Goal: Task Accomplishment & Management: Manage account settings

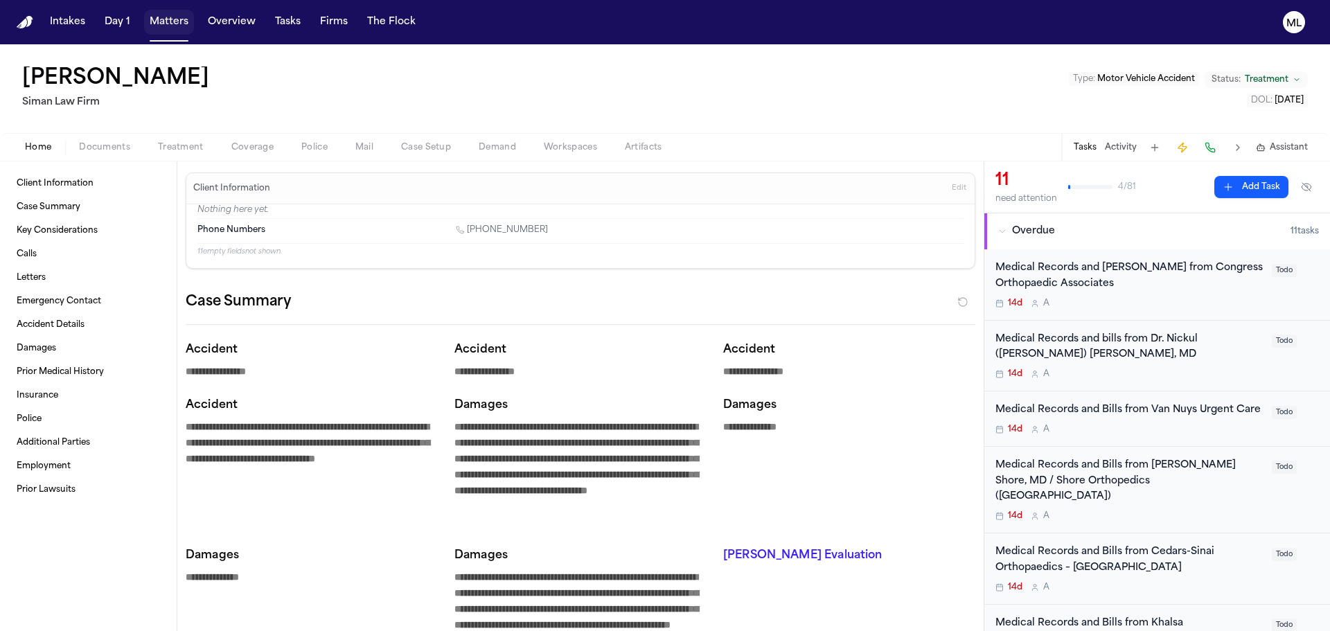
click at [176, 17] on button "Matters" at bounding box center [169, 22] width 50 height 25
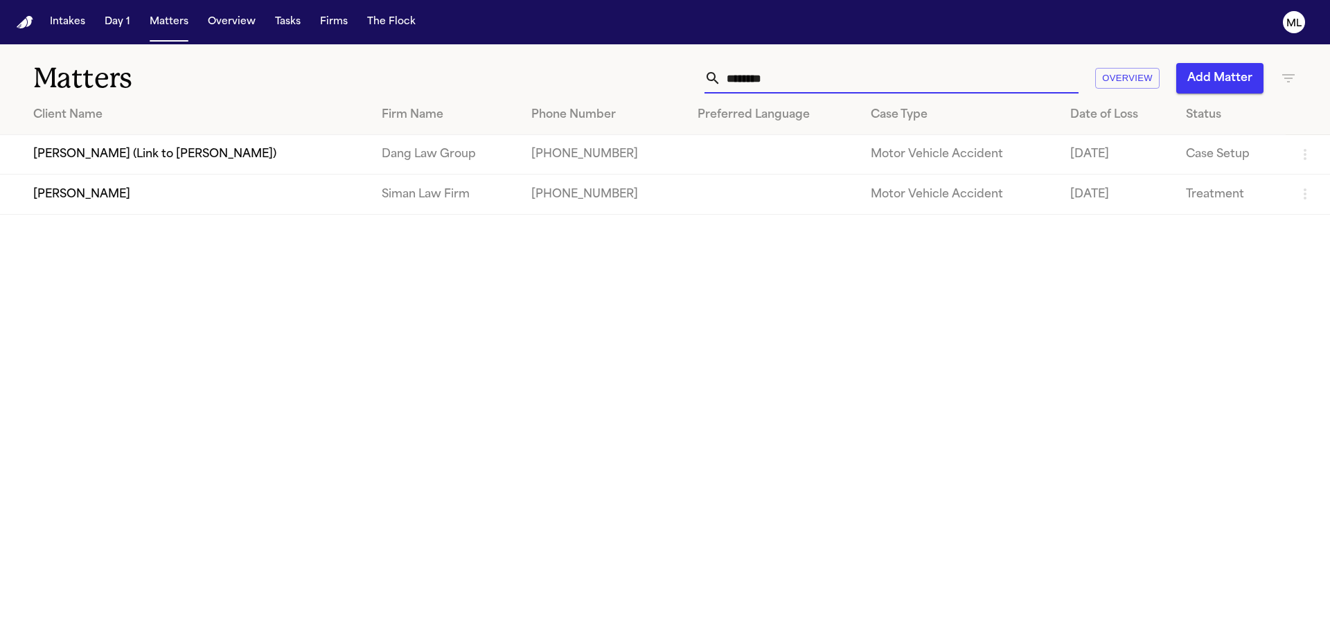
drag, startPoint x: 812, startPoint y: 74, endPoint x: 681, endPoint y: 71, distance: 130.2
click at [681, 71] on div "******** Overview Add Matter" at bounding box center [848, 78] width 895 height 30
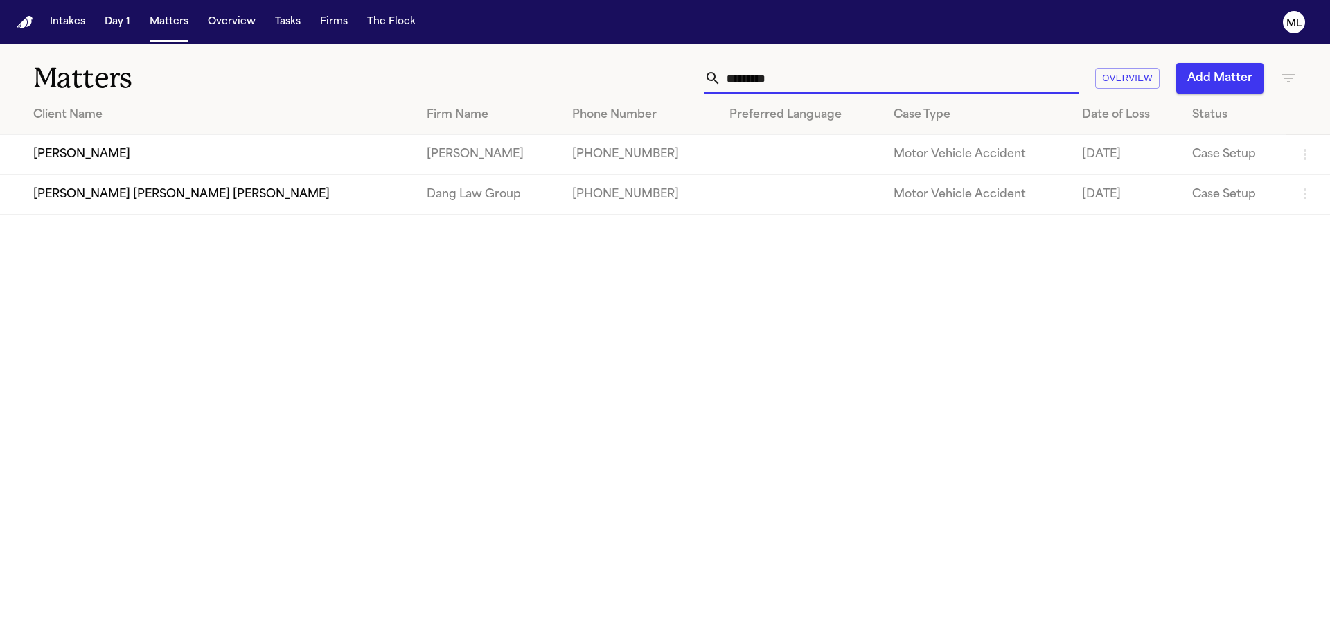
type input "*********"
click at [415, 151] on td "[PERSON_NAME]" at bounding box center [487, 154] width 145 height 39
click at [171, 147] on td "[PERSON_NAME]" at bounding box center [207, 154] width 415 height 39
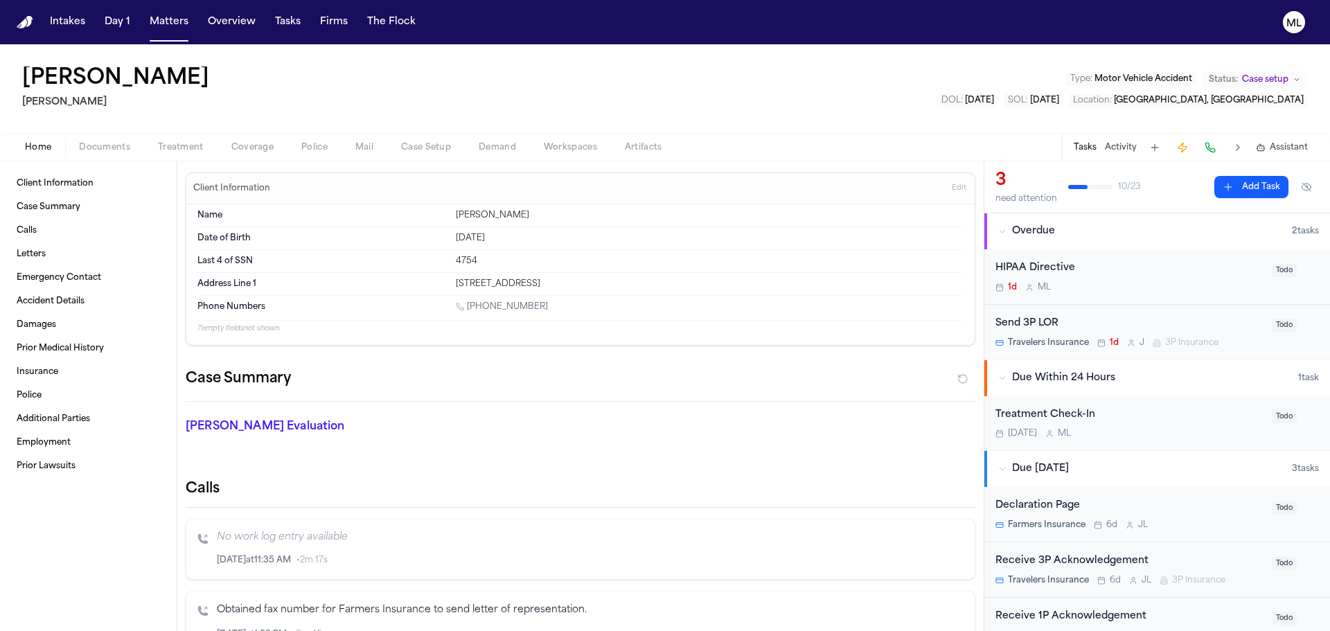
click at [1129, 316] on div "Send 3P LOR" at bounding box center [1129, 324] width 268 height 16
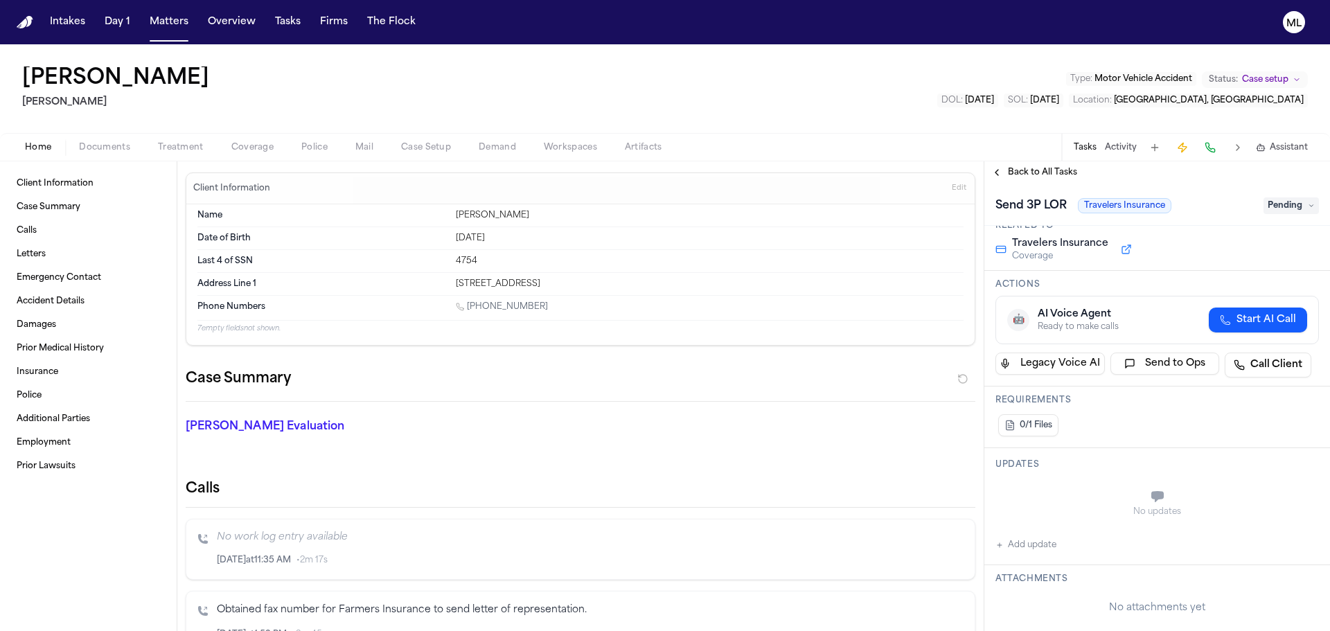
scroll to position [208, 0]
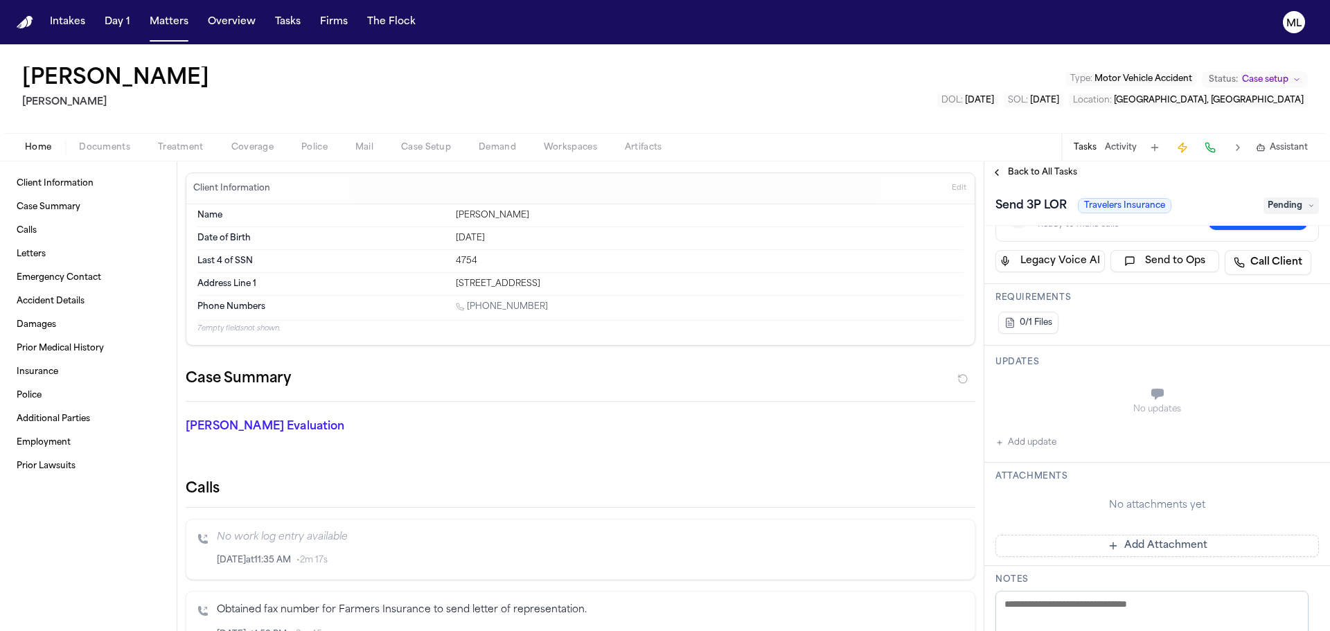
click at [1137, 540] on button "Add Attachment" at bounding box center [1156, 546] width 323 height 22
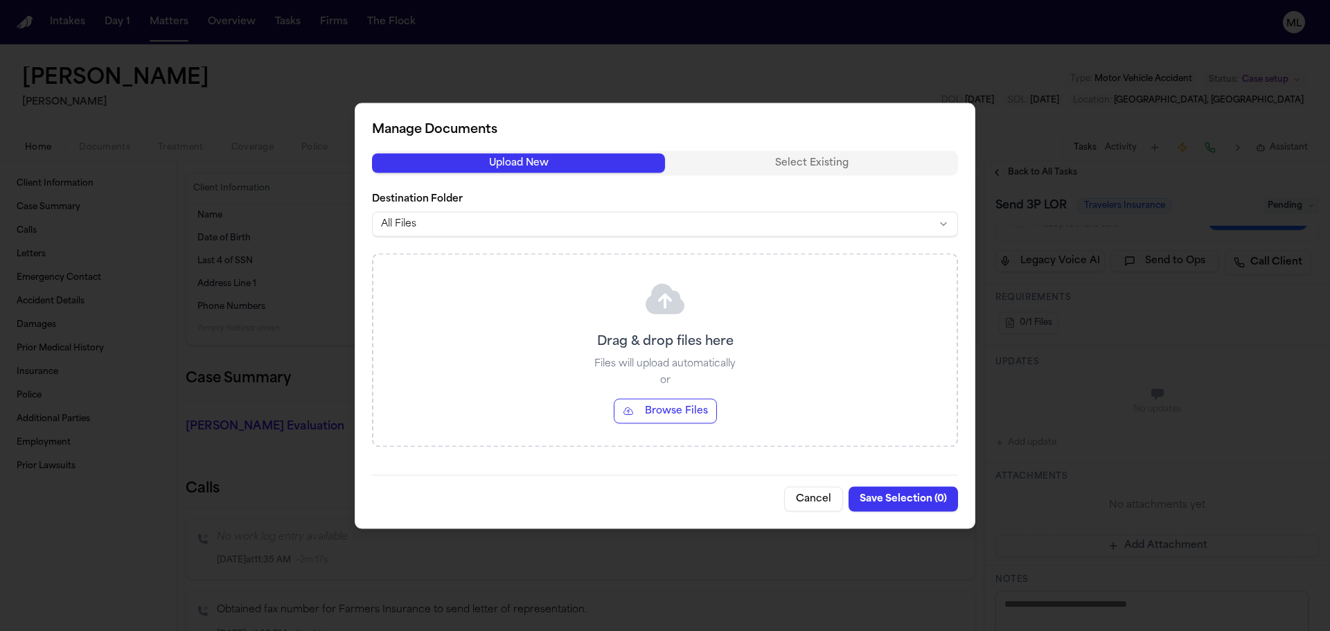
click at [646, 406] on button "Browse Files" at bounding box center [665, 410] width 103 height 25
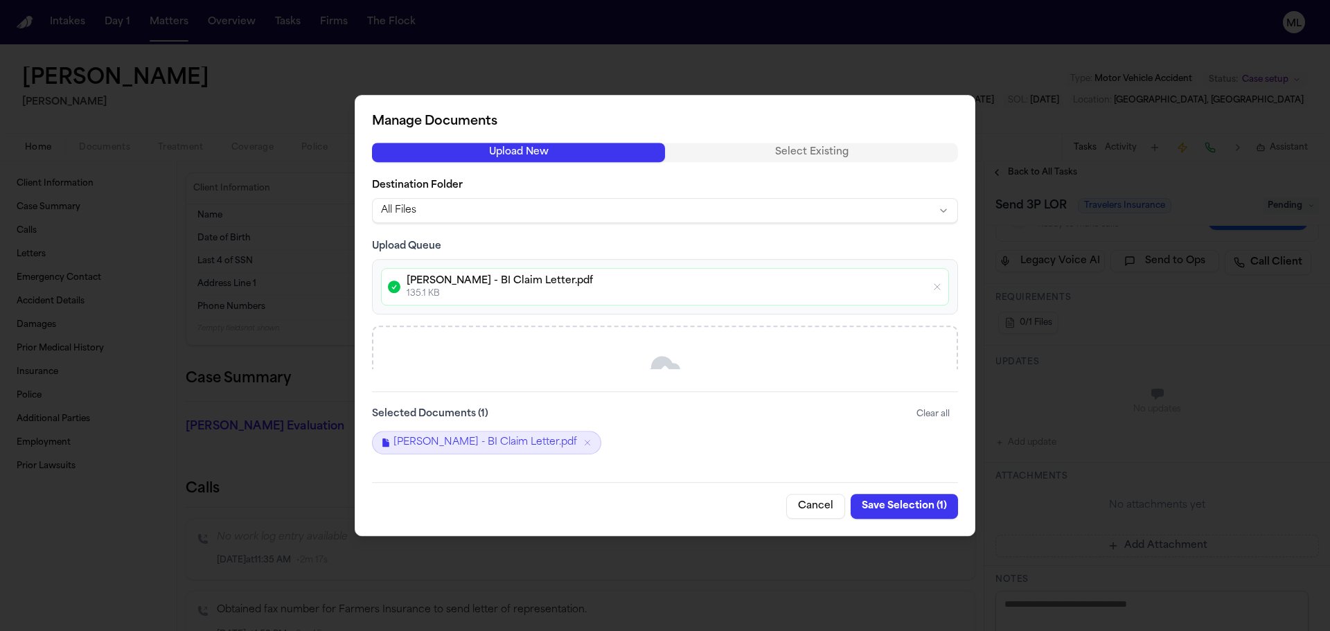
click at [892, 509] on button "Save Selection ( 1 )" at bounding box center [903, 506] width 107 height 25
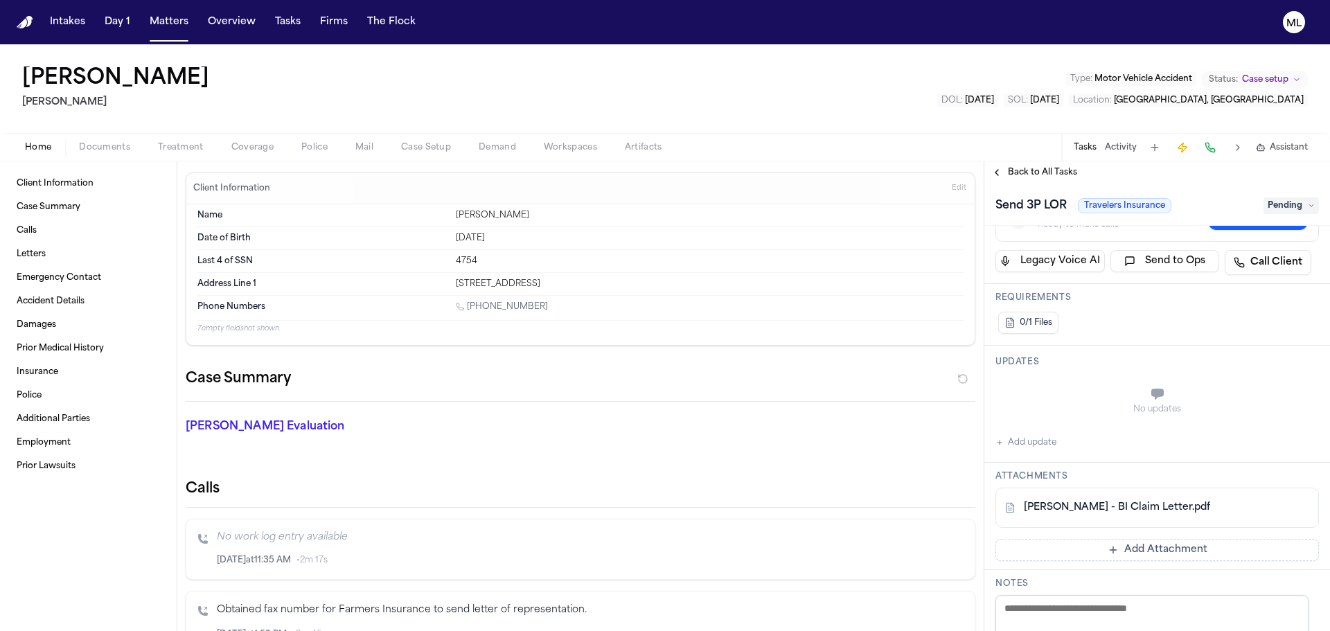
click at [1277, 206] on span "Pending" at bounding box center [1290, 205] width 55 height 17
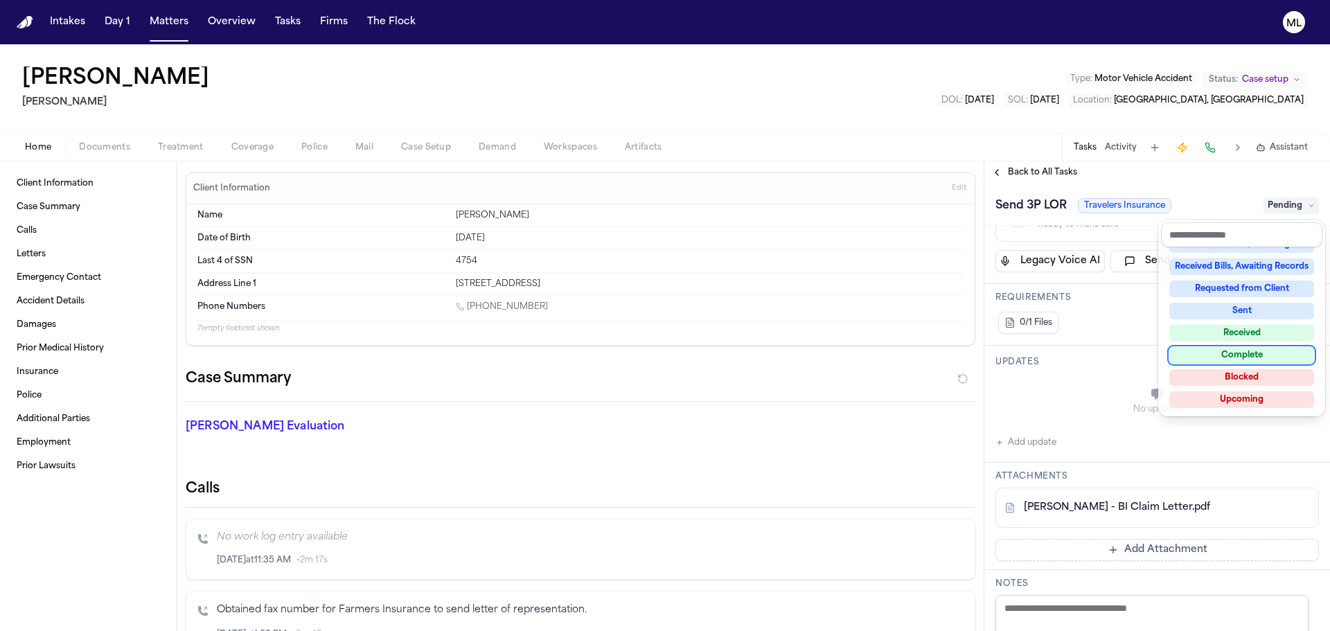
click at [1235, 359] on div "Complete" at bounding box center [1241, 355] width 145 height 17
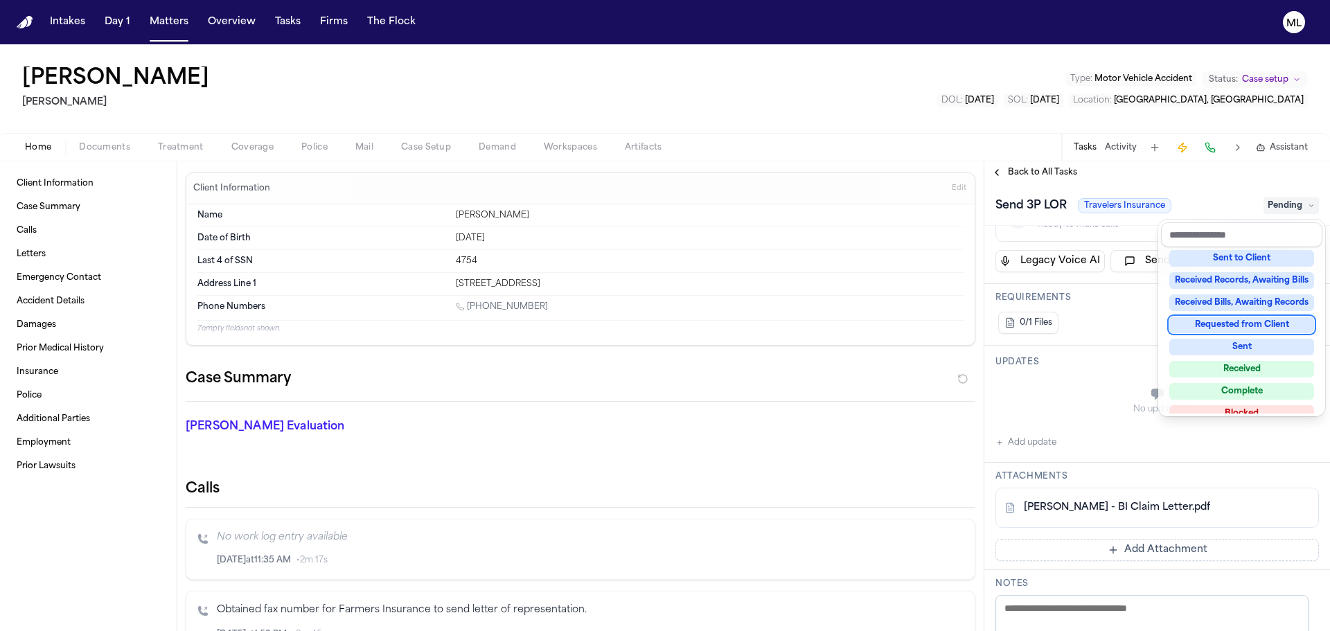
scroll to position [242, 0]
click at [1029, 170] on div "Back to All Tasks Send 3P LOR Travelers Insurance Complete Assignee [PERSON_NAM…" at bounding box center [1157, 396] width 346 height 470
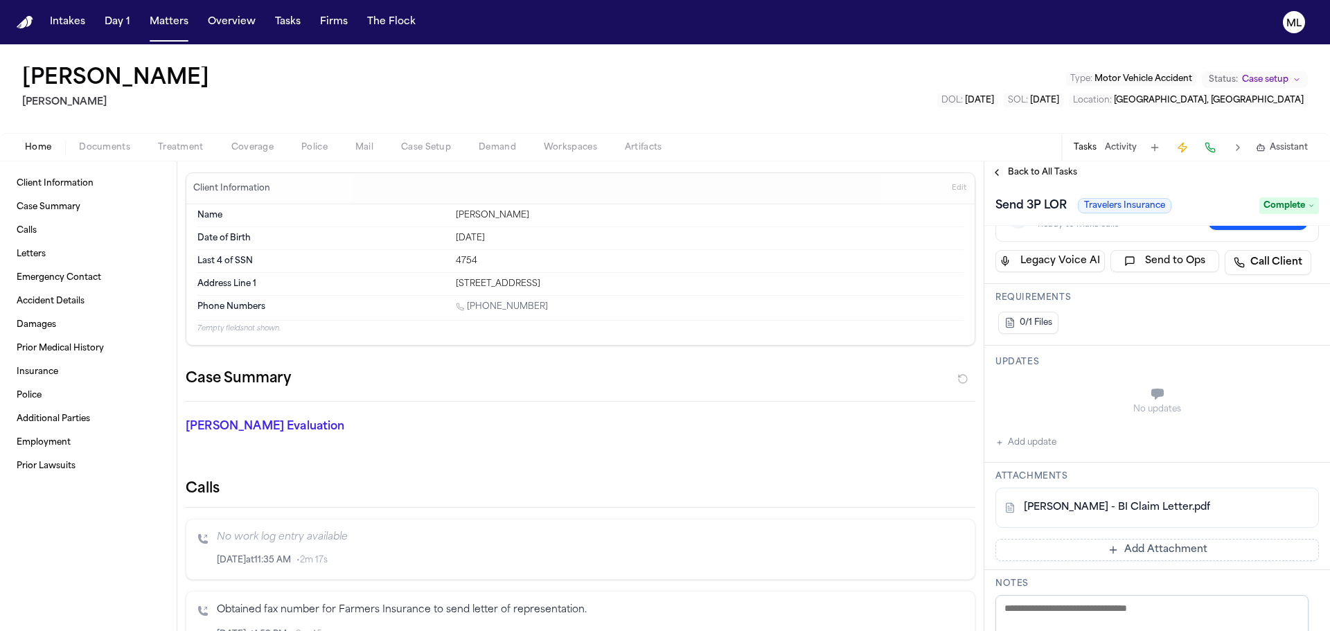
click at [1029, 170] on span "Back to All Tasks" at bounding box center [1042, 172] width 69 height 11
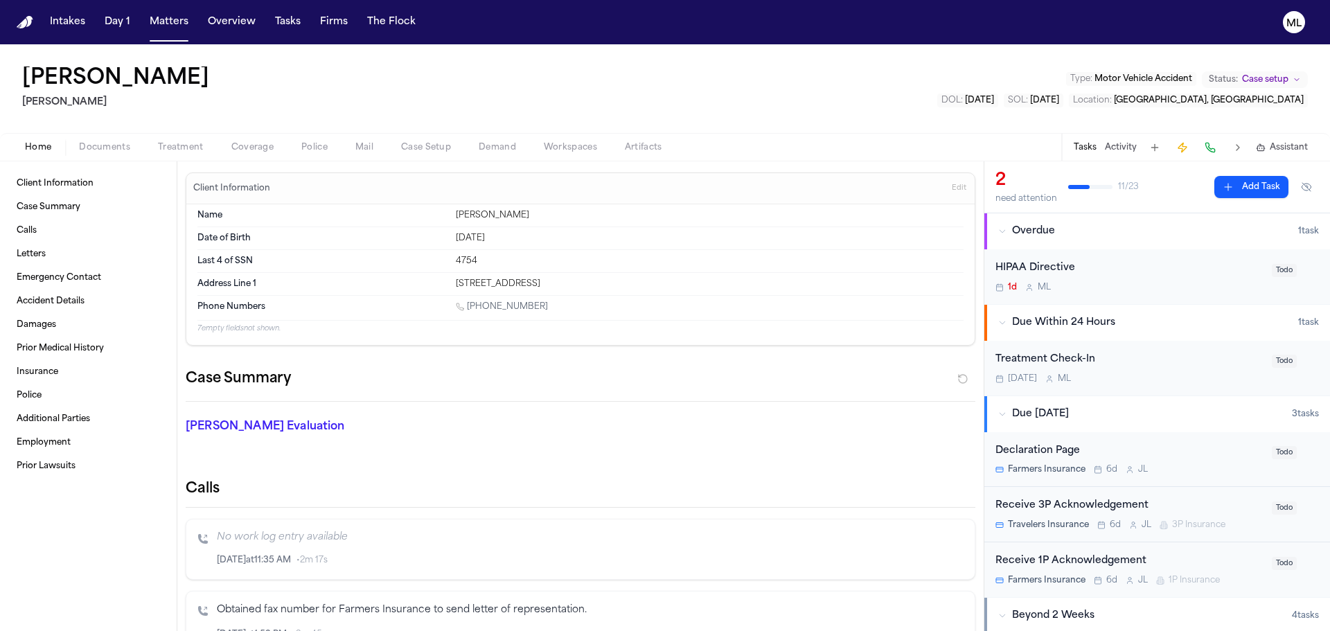
click at [1145, 275] on div "HIPAA Directive" at bounding box center [1129, 268] width 268 height 16
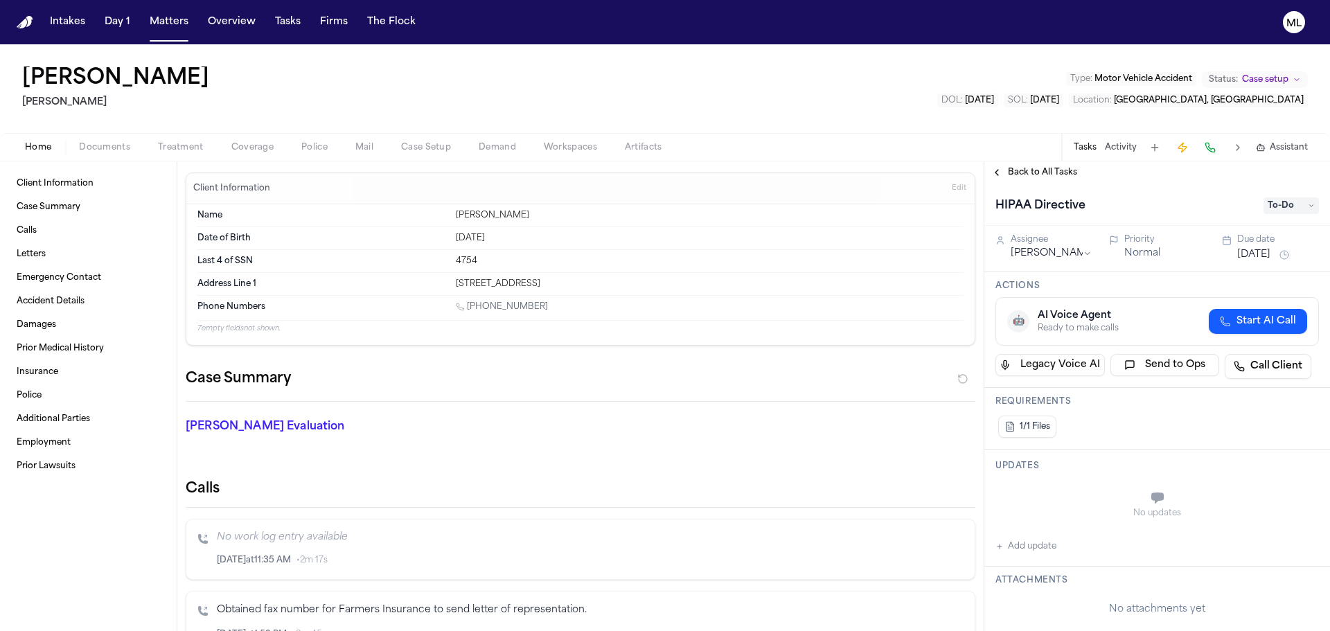
click at [1266, 252] on button "[DATE]" at bounding box center [1253, 255] width 33 height 14
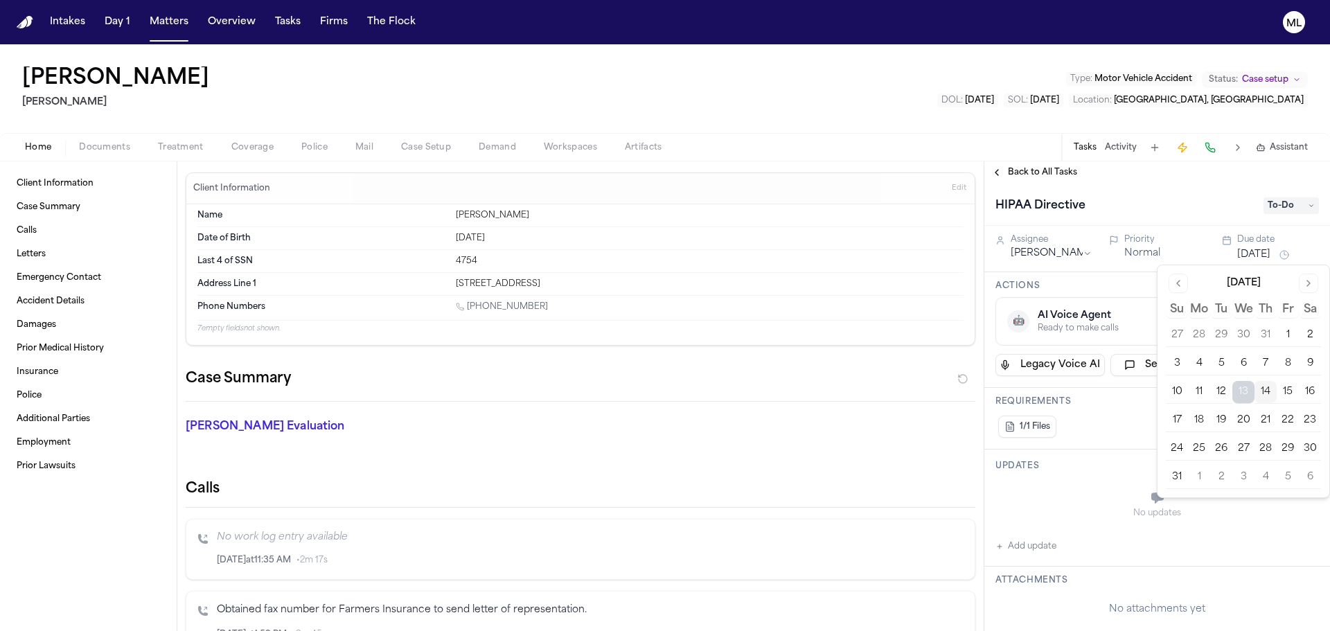
click at [1269, 388] on button "14" at bounding box center [1265, 392] width 22 height 22
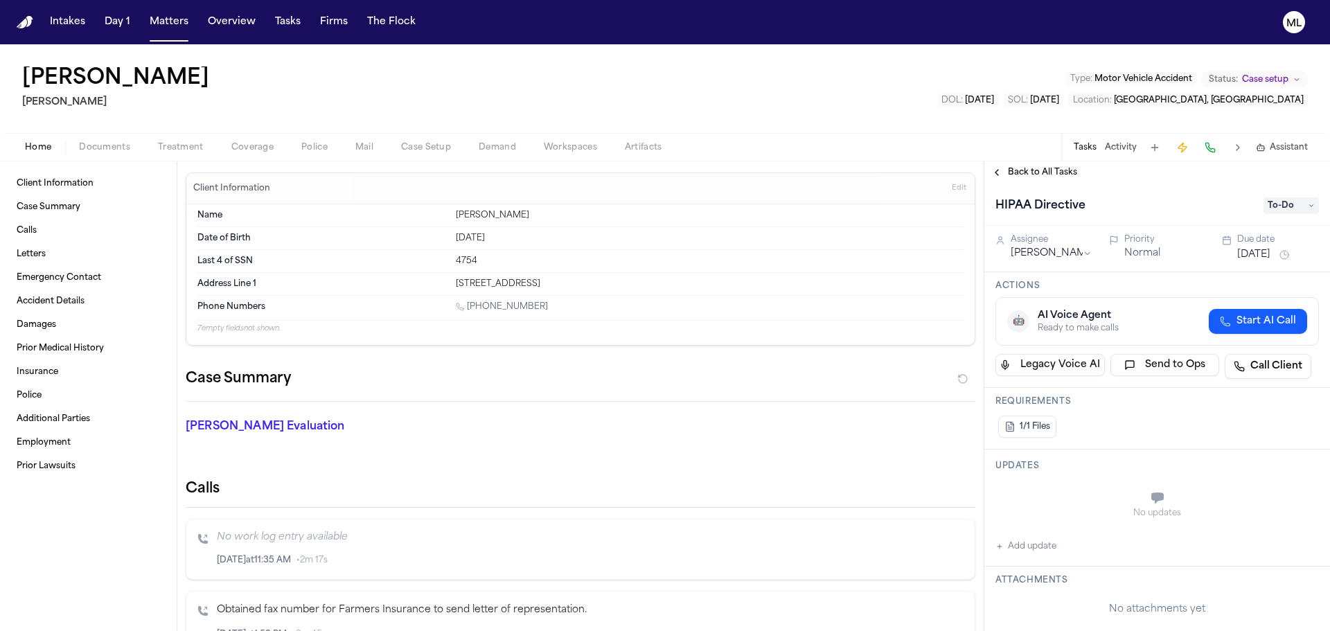
click at [1046, 171] on span "Back to All Tasks" at bounding box center [1042, 172] width 69 height 11
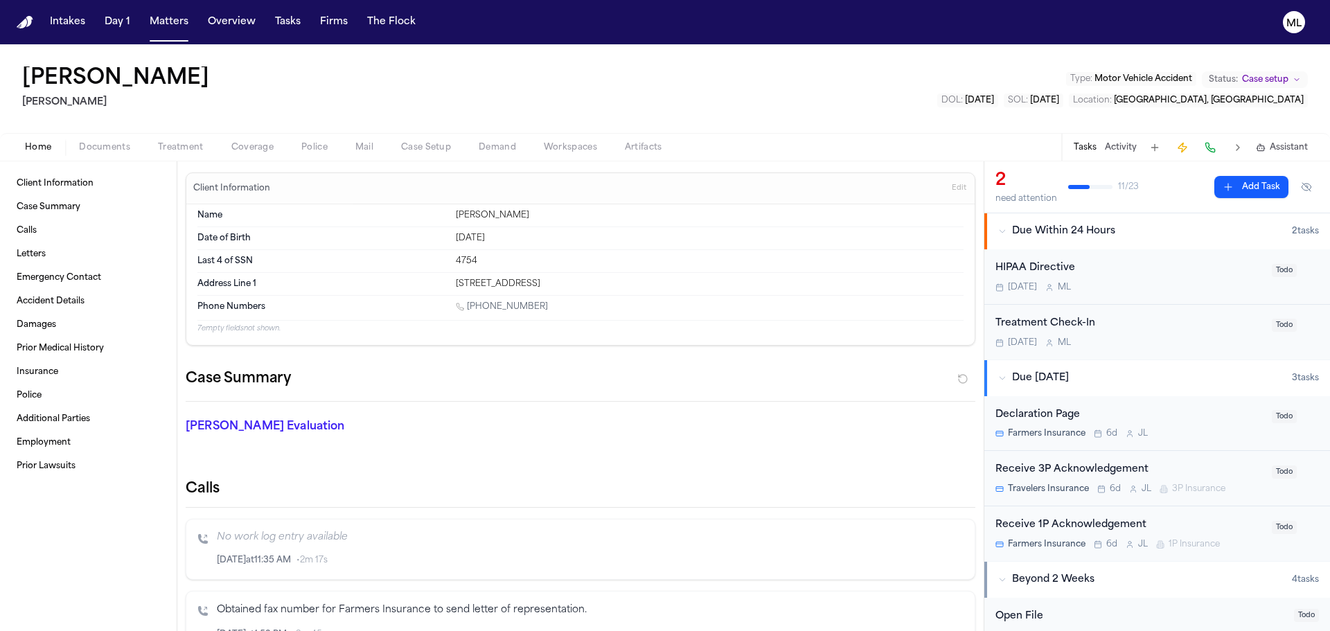
click at [1233, 181] on button "Add Task" at bounding box center [1251, 187] width 74 height 22
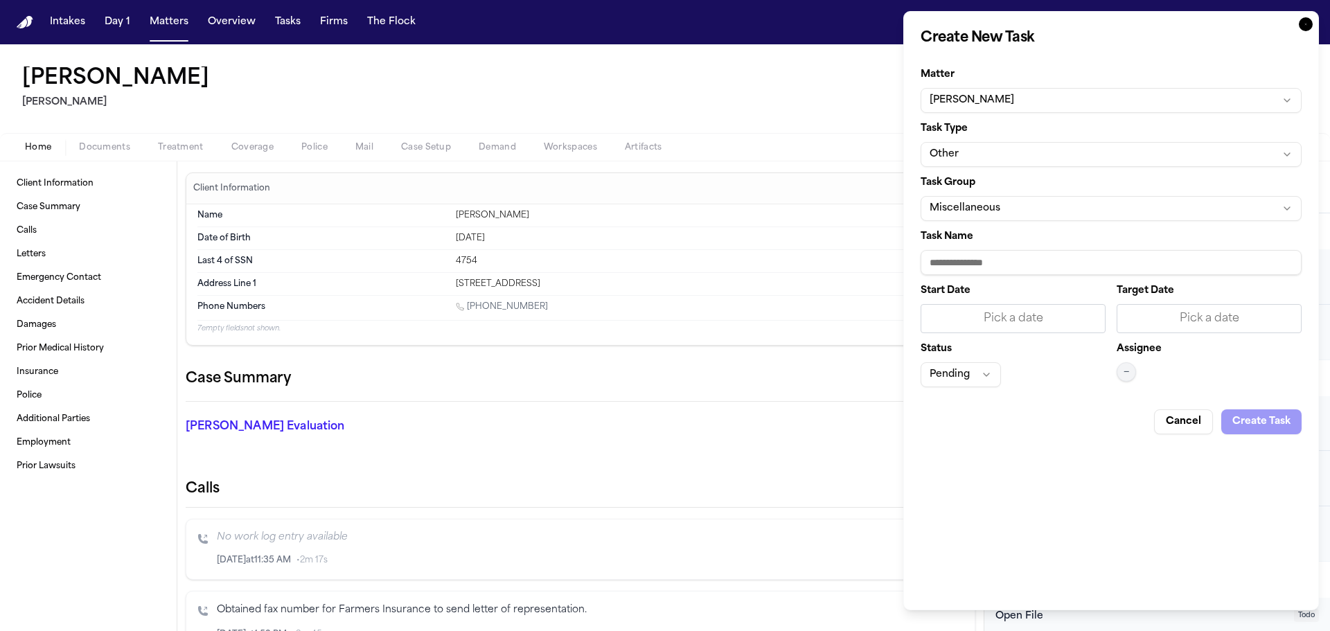
click at [1012, 161] on button "Other" at bounding box center [1110, 154] width 381 height 25
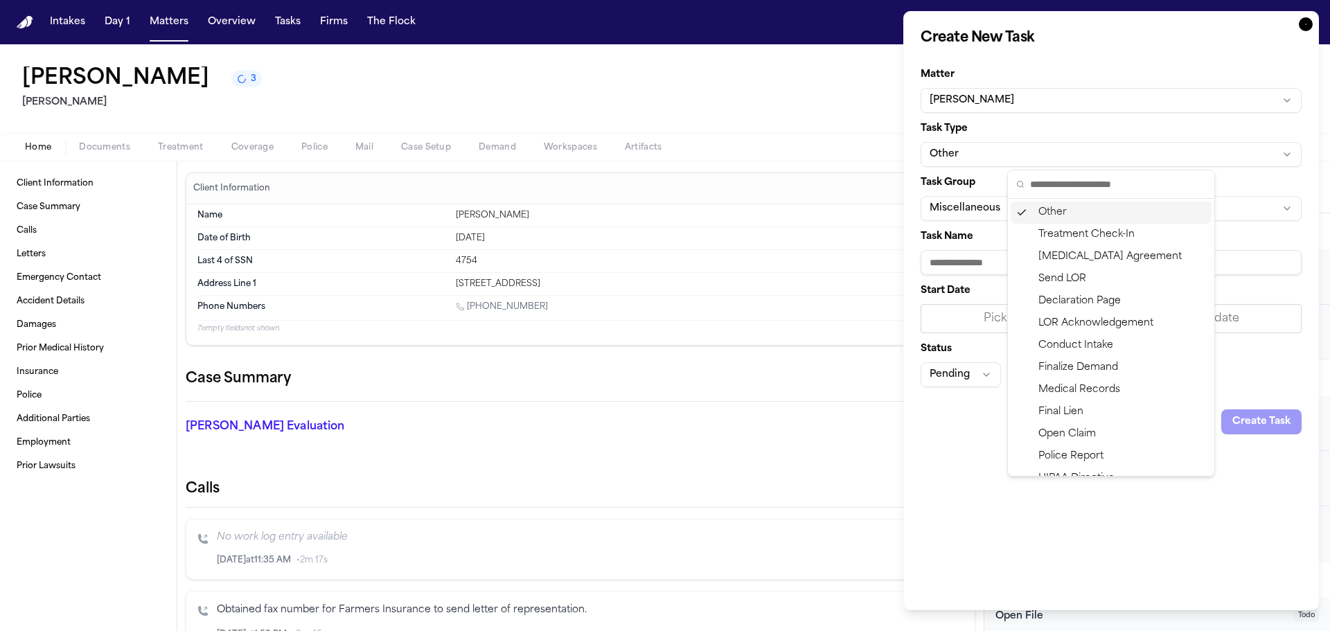
click at [987, 206] on html "Intakes Day 1 Matters Overview Tasks Firms The Flock ML [PERSON_NAME] 3 [PERSON…" at bounding box center [665, 315] width 1330 height 631
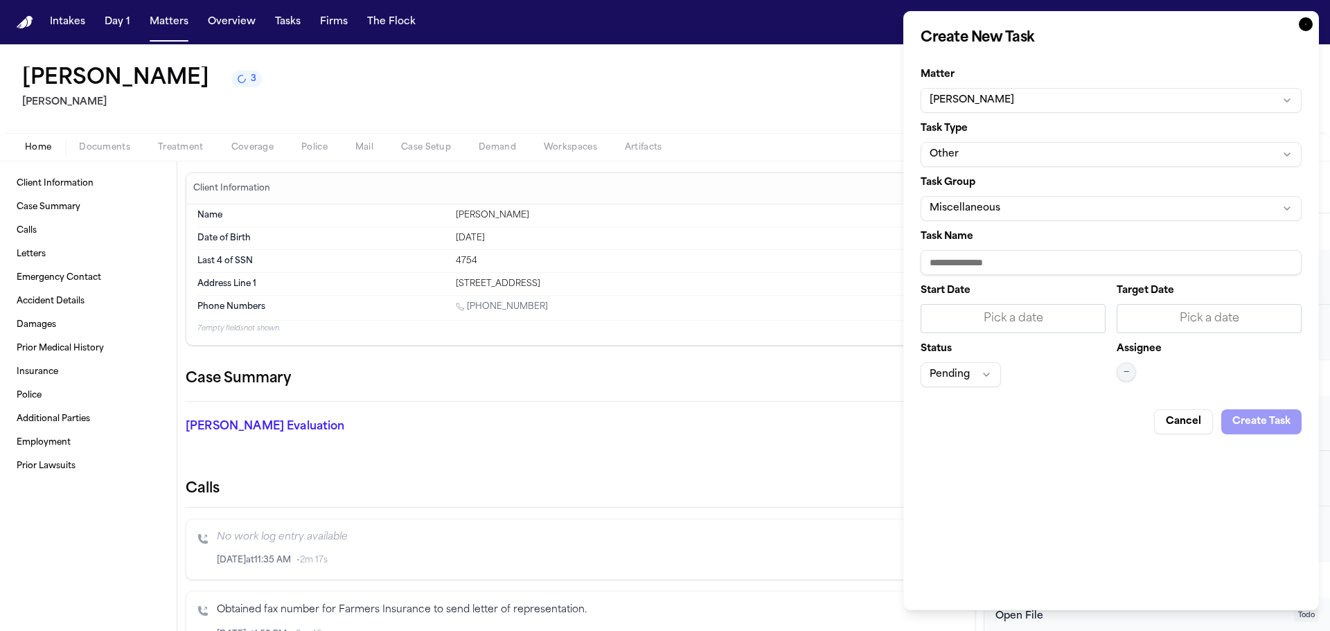
click at [1029, 207] on button "Miscellaneous" at bounding box center [1110, 208] width 381 height 25
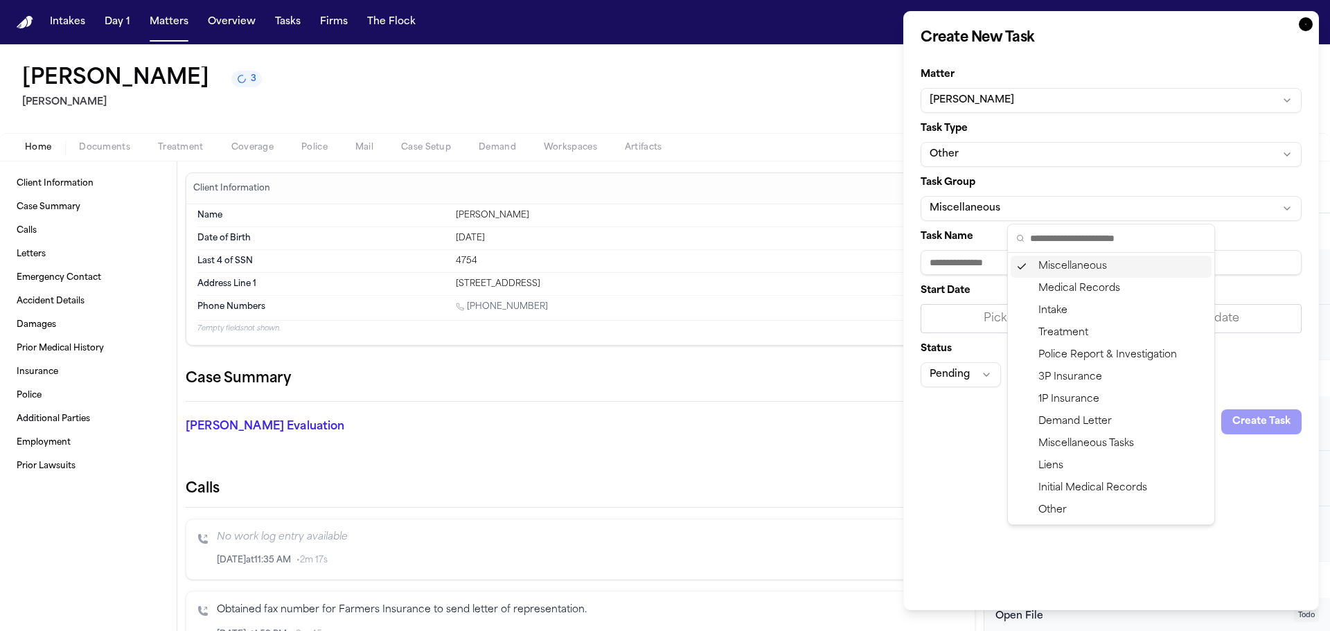
click at [966, 262] on html "Intakes Day 1 Matters Overview Tasks Firms The Flock ML [PERSON_NAME] 3 [PERSON…" at bounding box center [665, 315] width 1330 height 631
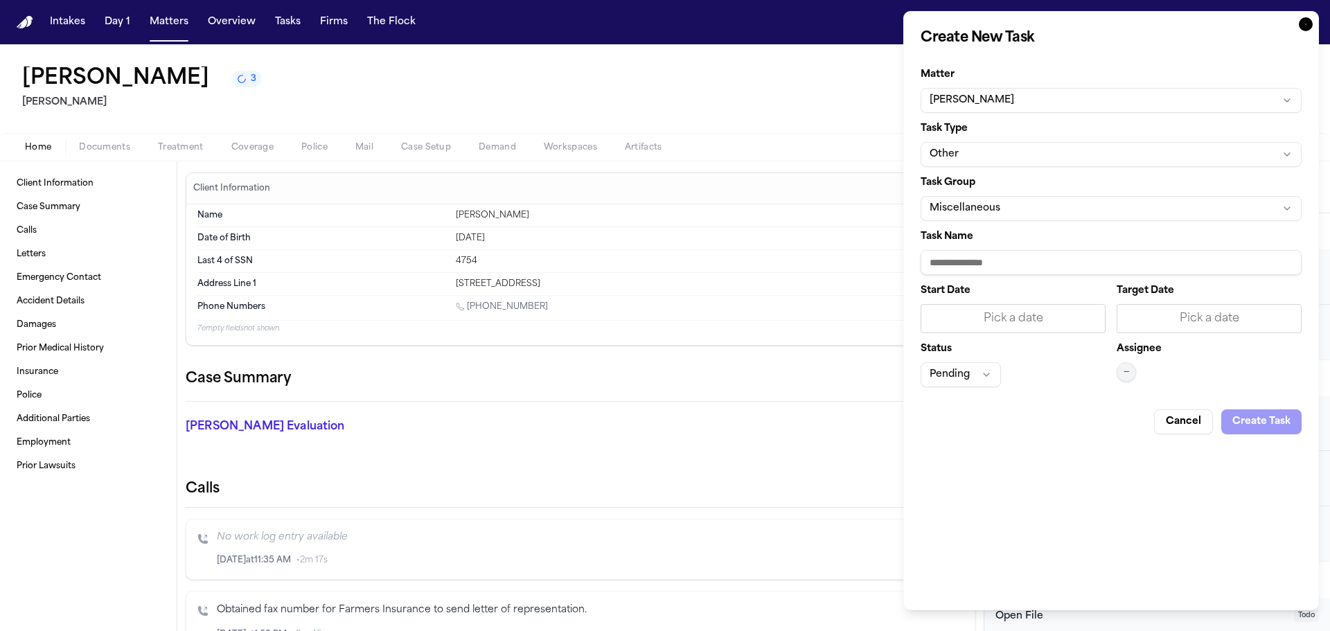
click at [966, 262] on input "Task Name" at bounding box center [1110, 262] width 381 height 25
type input "**********"
click at [1163, 323] on div "Pick a date" at bounding box center [1208, 318] width 167 height 17
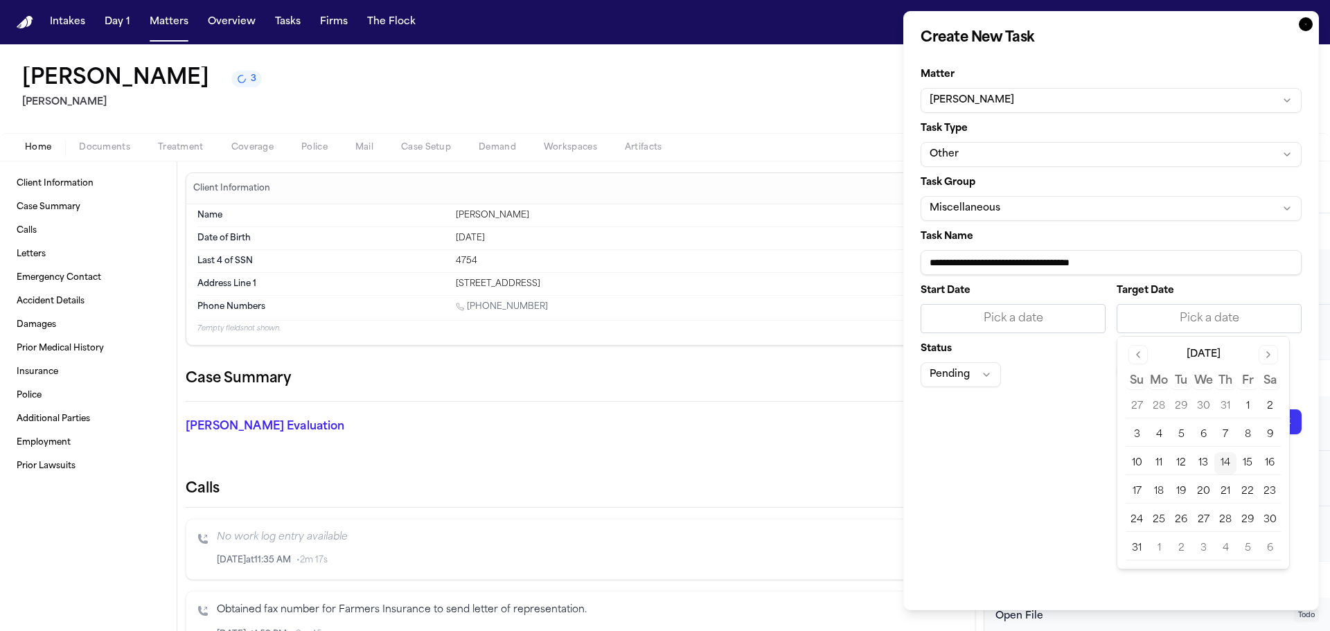
click at [1228, 463] on button "14" at bounding box center [1225, 463] width 22 height 22
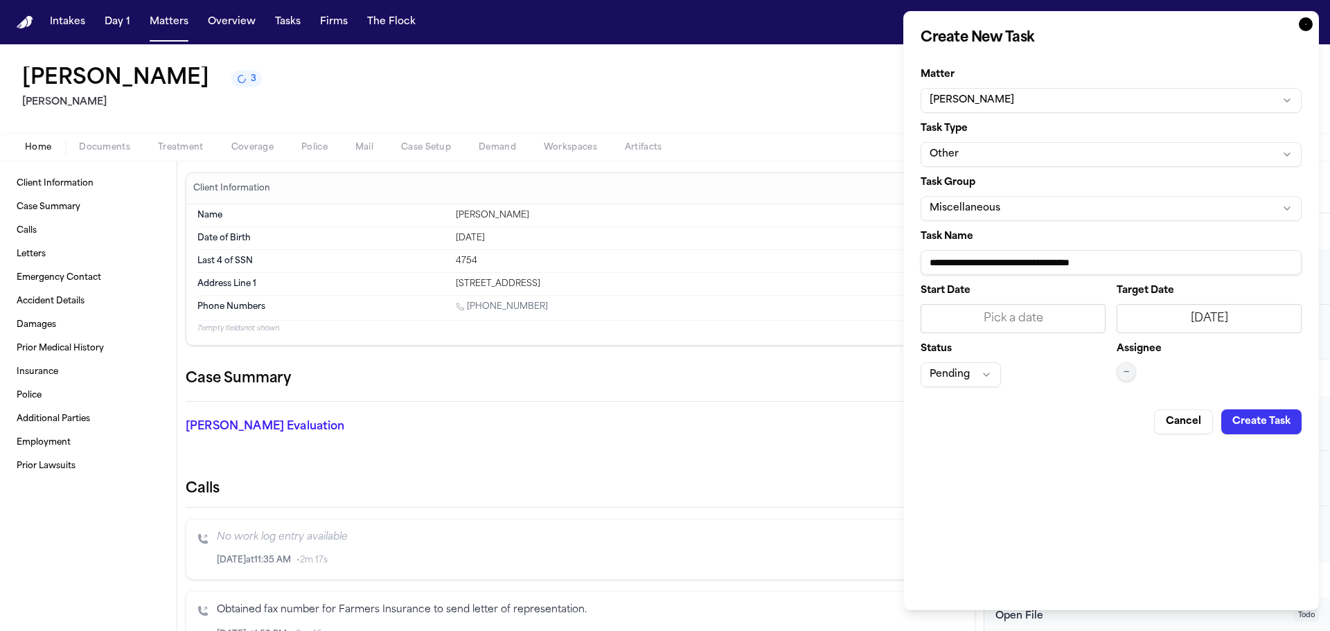
click at [1123, 373] on span "—" at bounding box center [1126, 371] width 6 height 11
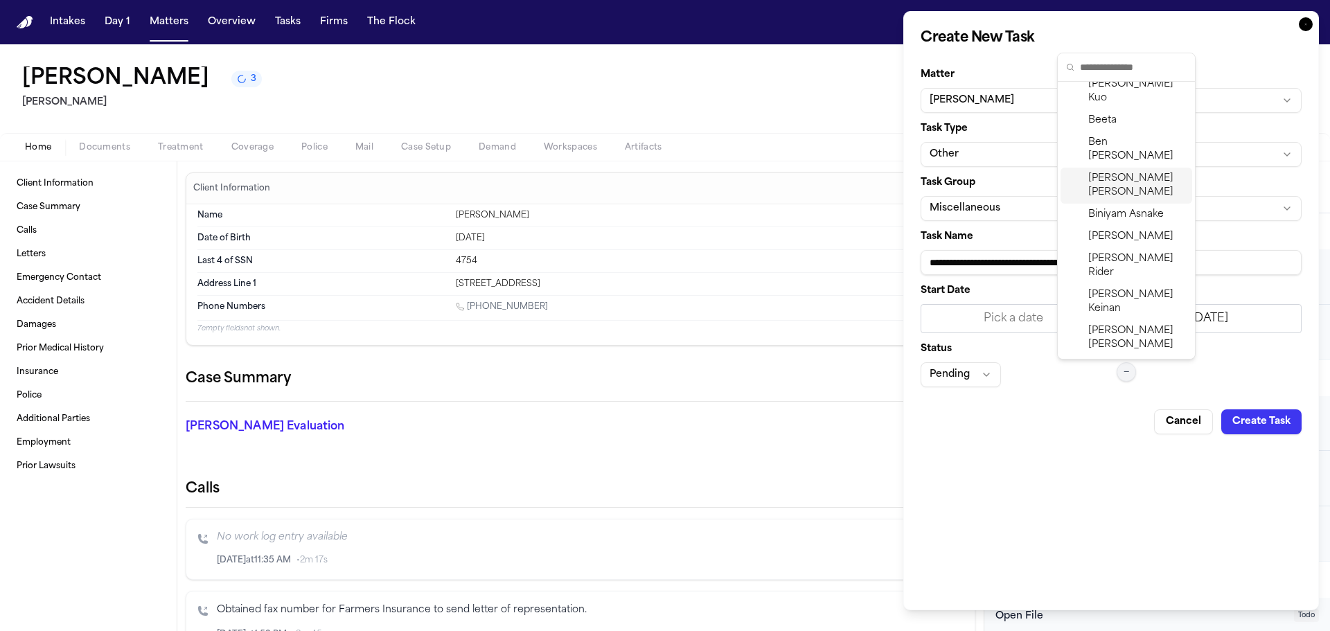
scroll to position [346, 0]
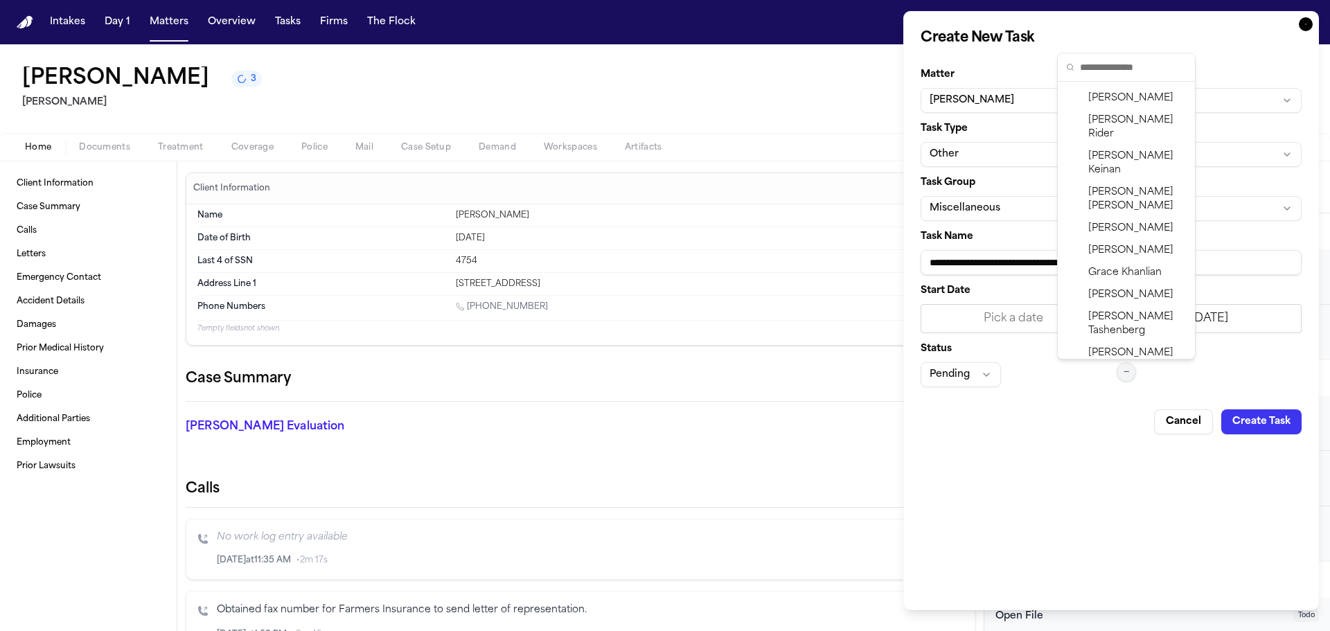
click at [1101, 418] on span "[PERSON_NAME]" at bounding box center [1137, 432] width 98 height 28
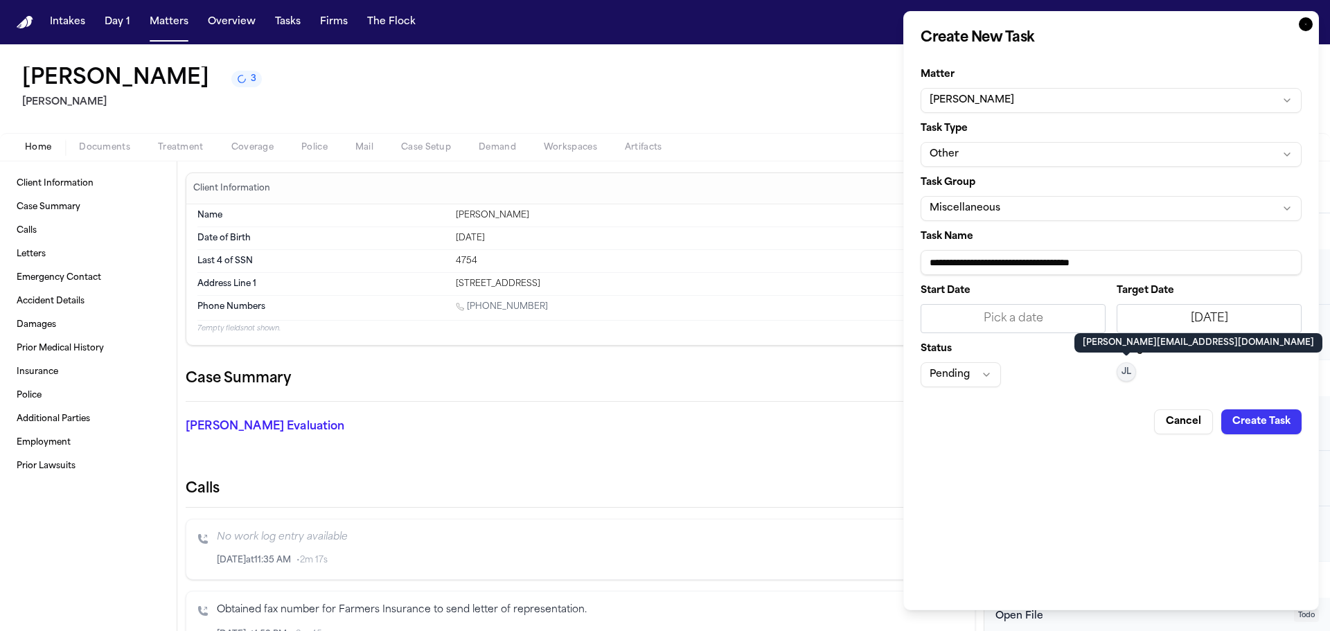
click at [985, 369] on button "Pending" at bounding box center [960, 374] width 80 height 25
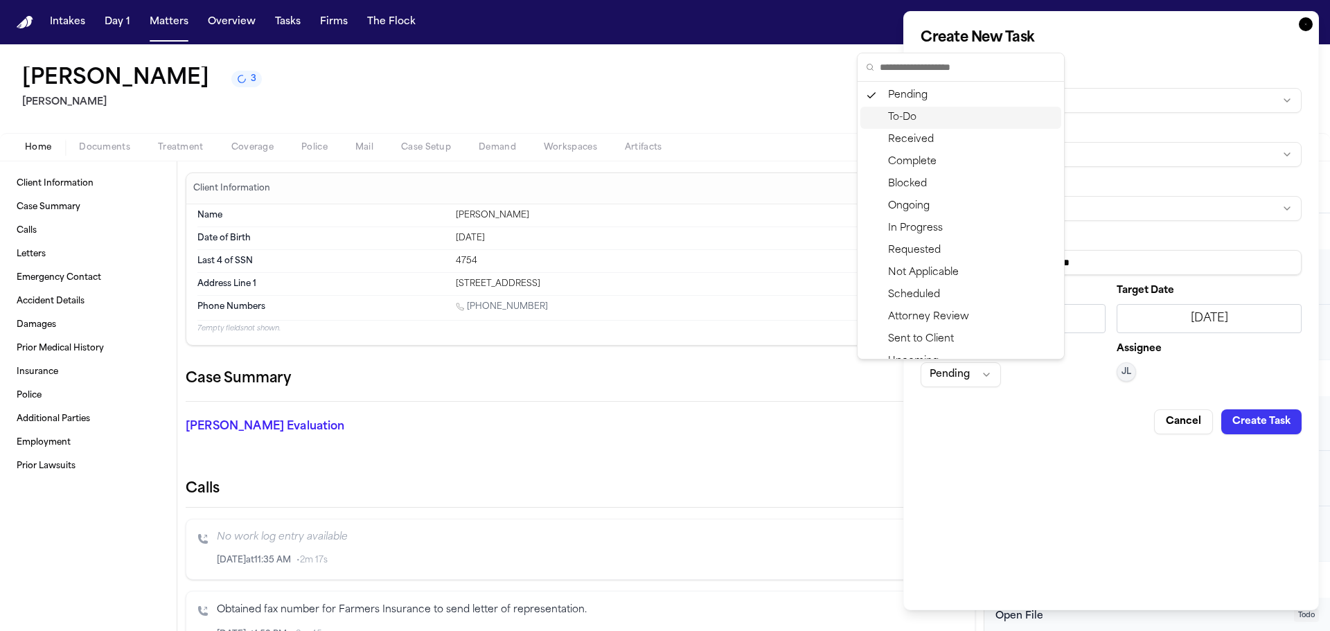
click at [925, 122] on div "To-Do" at bounding box center [960, 118] width 201 height 22
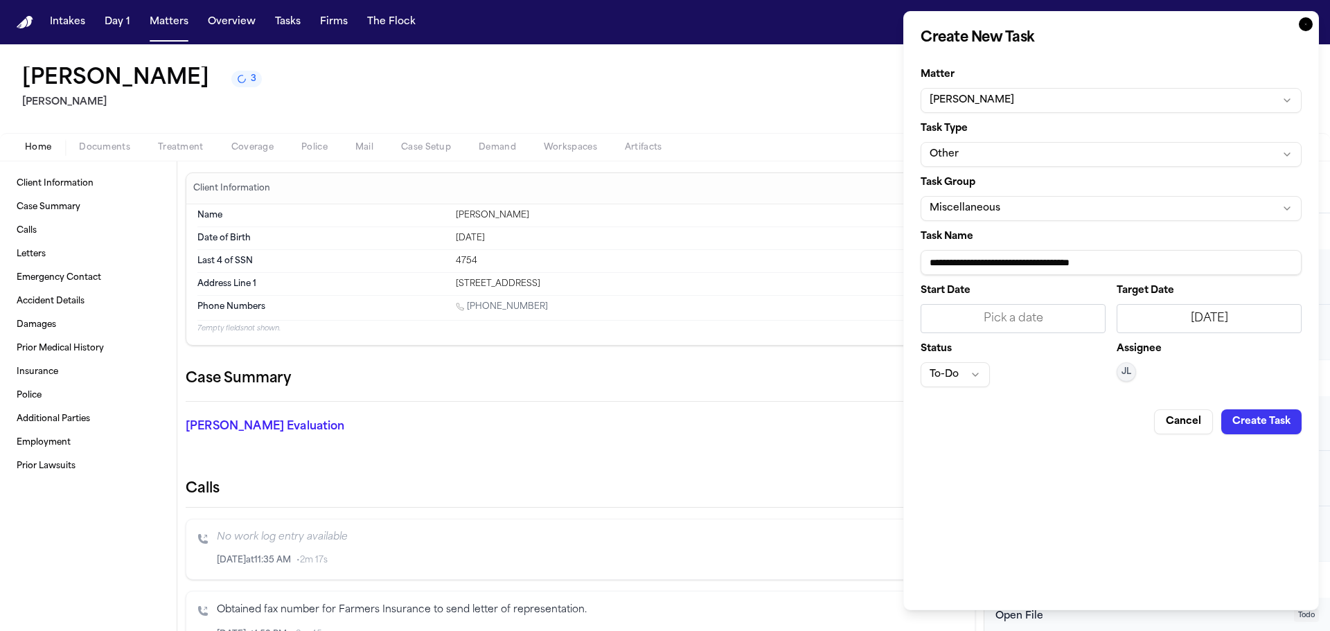
click at [1270, 421] on button "Create Task" at bounding box center [1261, 421] width 80 height 25
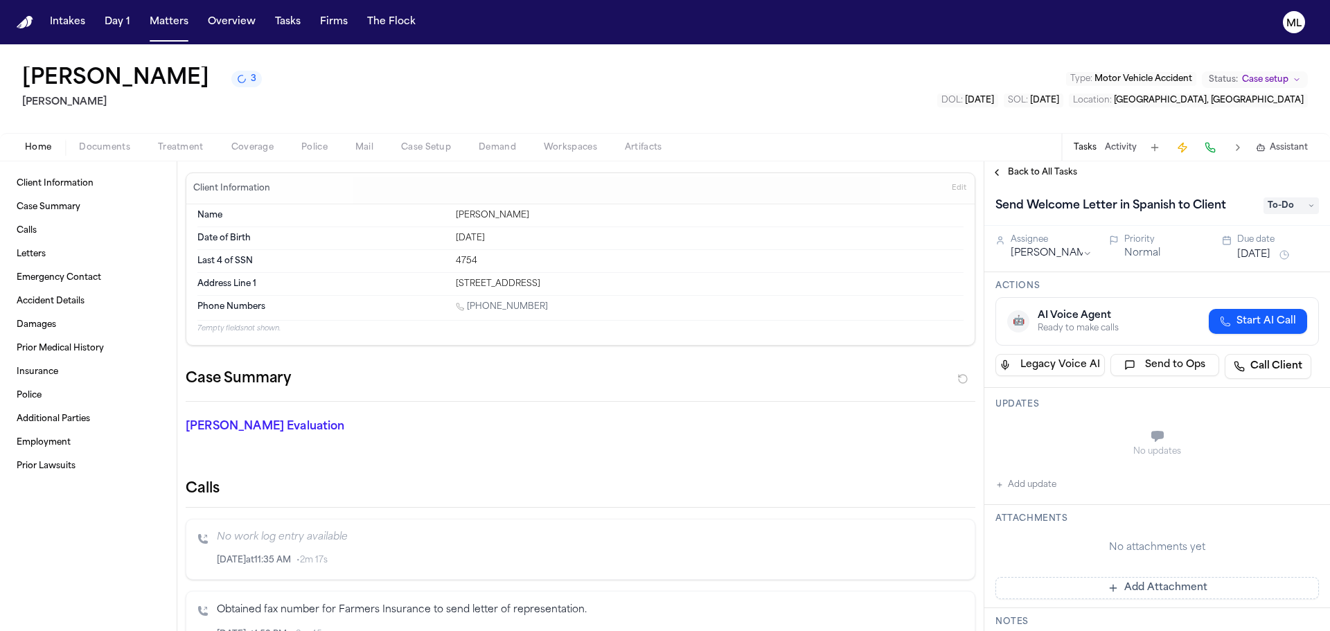
click at [1134, 255] on button "Normal" at bounding box center [1142, 254] width 36 height 14
click at [175, 28] on button "Matters" at bounding box center [169, 22] width 50 height 25
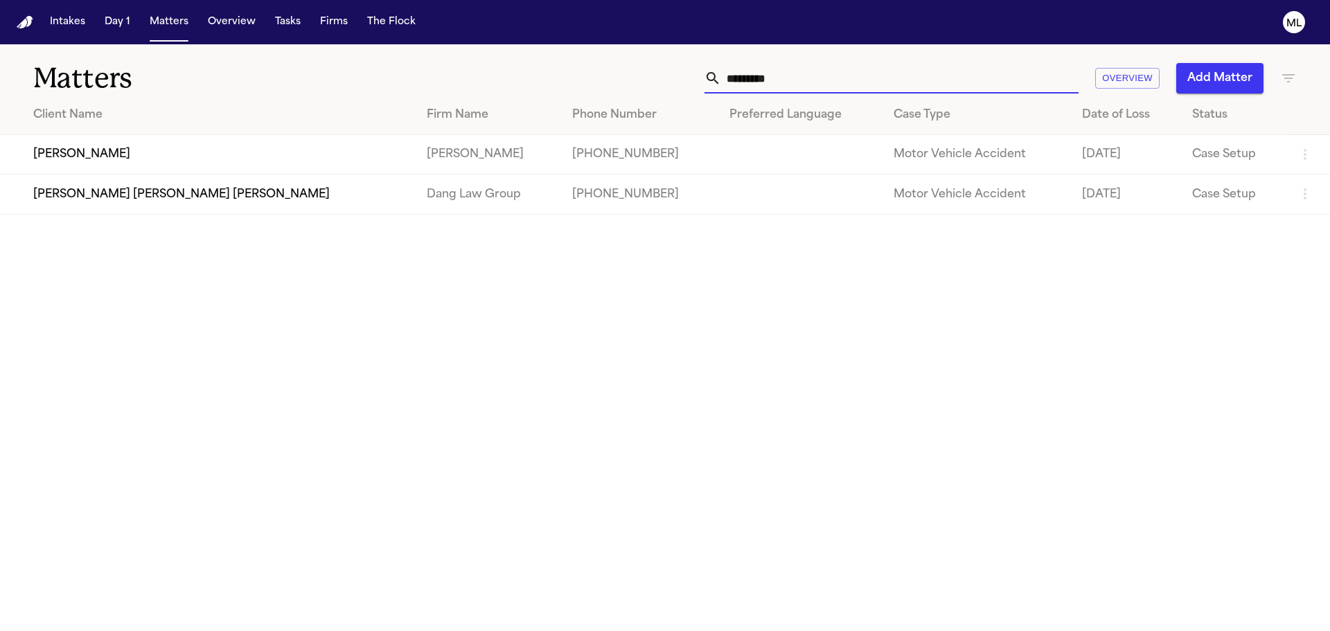
drag, startPoint x: 800, startPoint y: 79, endPoint x: 706, endPoint y: 79, distance: 94.2
click at [706, 79] on div "*********" at bounding box center [891, 78] width 374 height 30
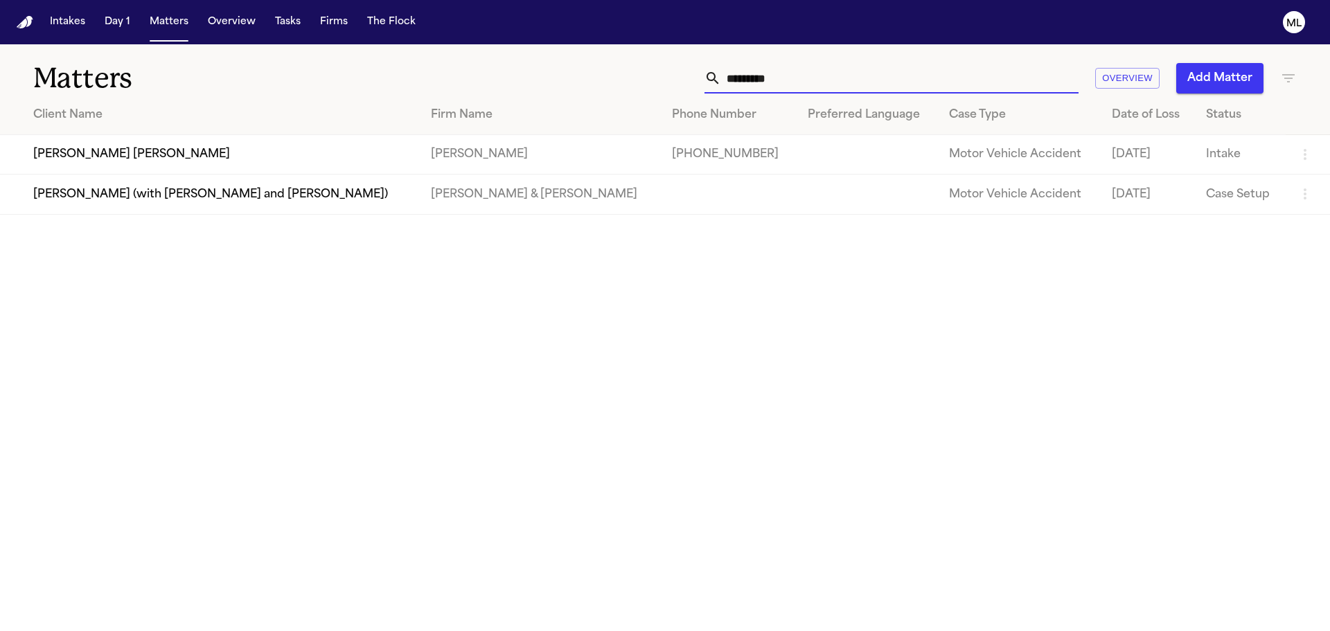
type input "*********"
click at [661, 139] on td "[PHONE_NUMBER]" at bounding box center [729, 154] width 136 height 39
click at [362, 163] on td "[PERSON_NAME] [PERSON_NAME]" at bounding box center [210, 154] width 420 height 39
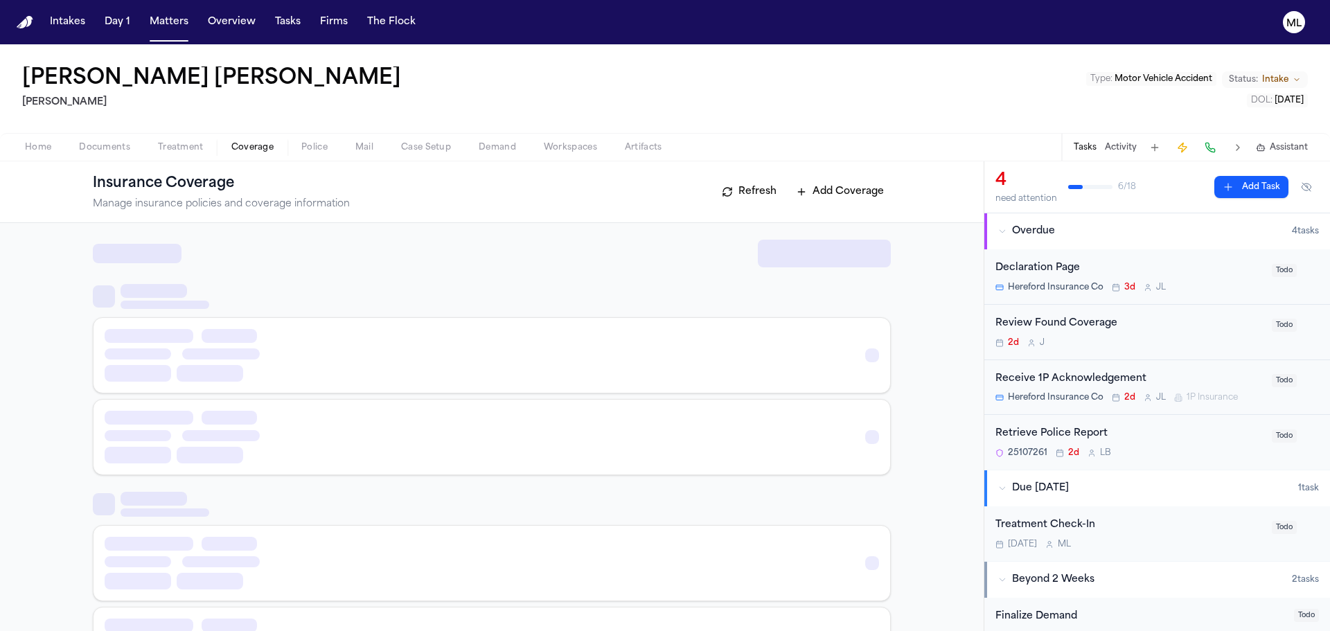
click at [242, 155] on span "button" at bounding box center [252, 154] width 59 height 1
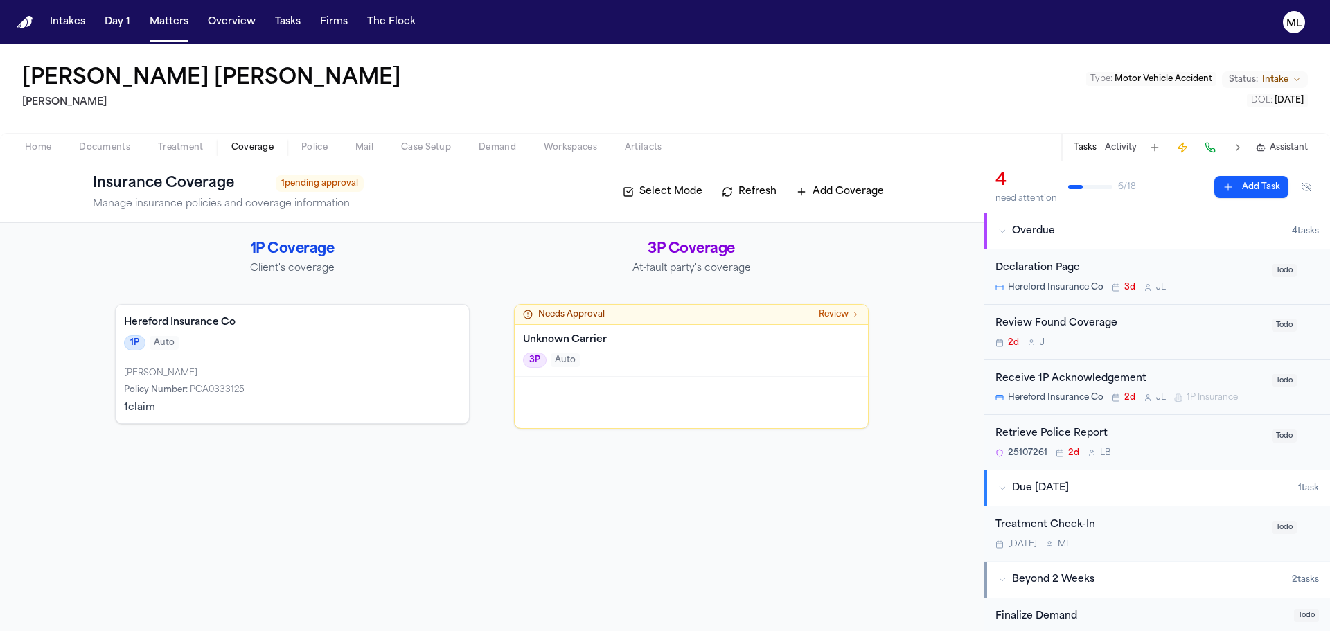
click at [614, 376] on div "Unknown Carrier 3P Auto" at bounding box center [691, 351] width 353 height 52
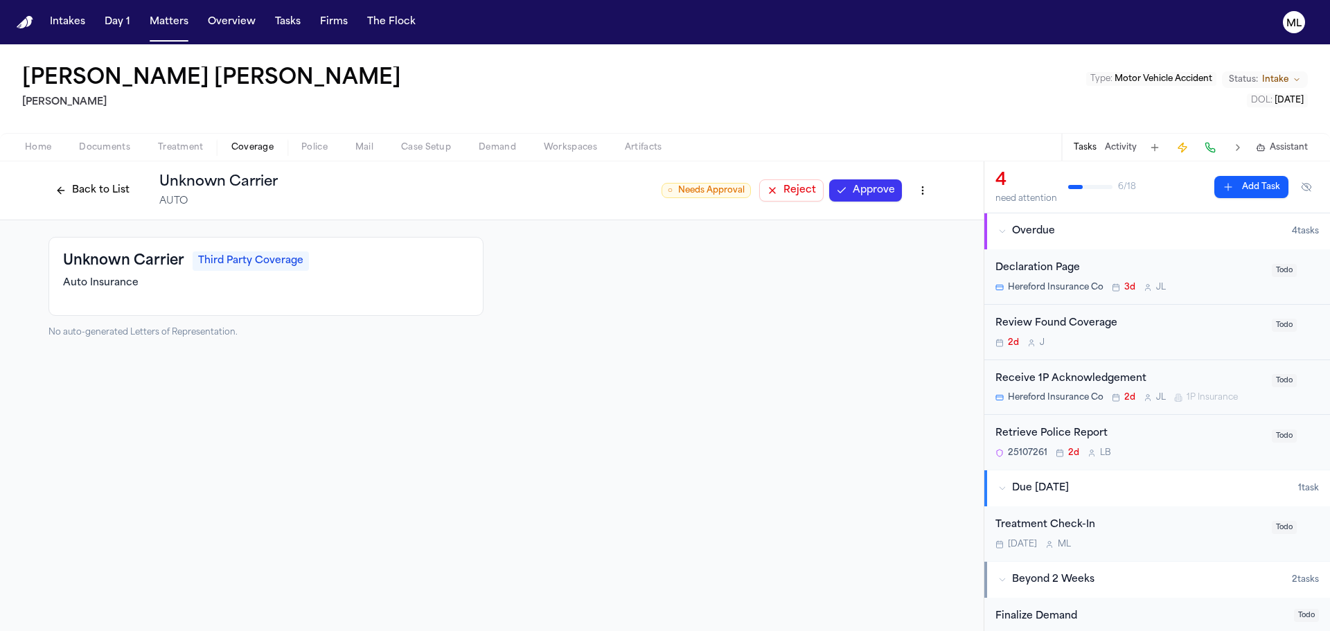
click at [792, 196] on button "Reject" at bounding box center [791, 190] width 64 height 22
click at [91, 190] on button "Back to List" at bounding box center [92, 190] width 88 height 22
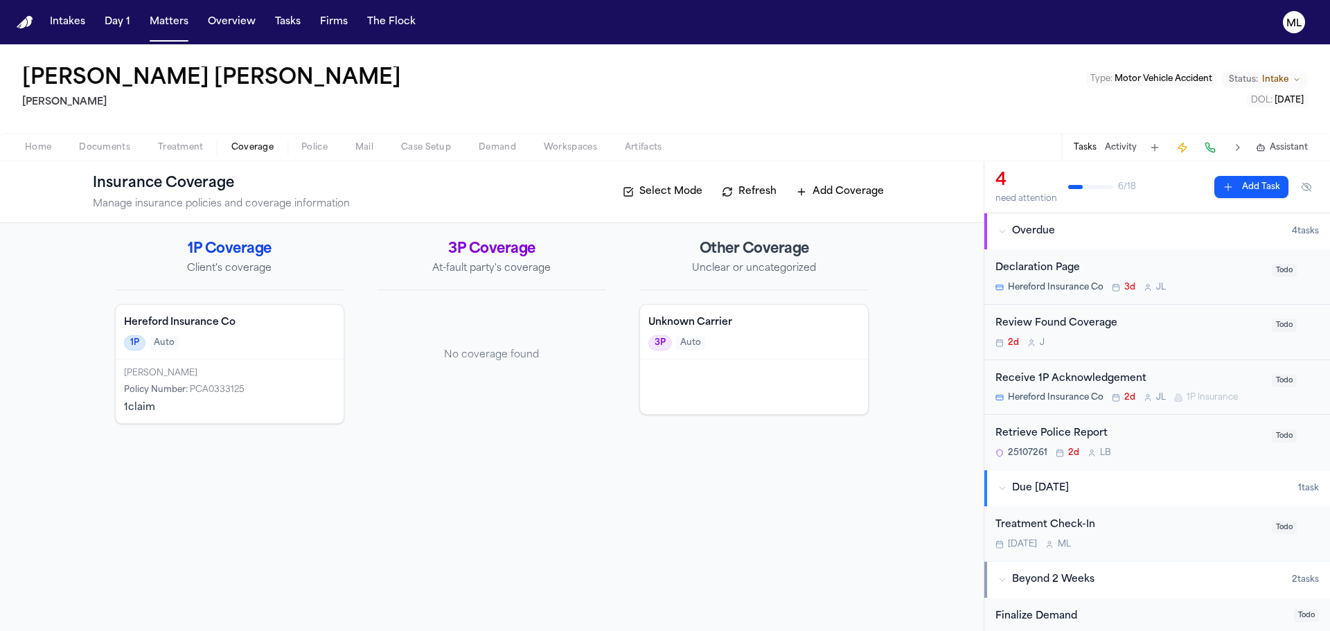
click at [1199, 368] on div "Receive 1P Acknowledgement Hereford Insurance Co 2d [PERSON_NAME] 1P Insurance …" at bounding box center [1157, 387] width 346 height 55
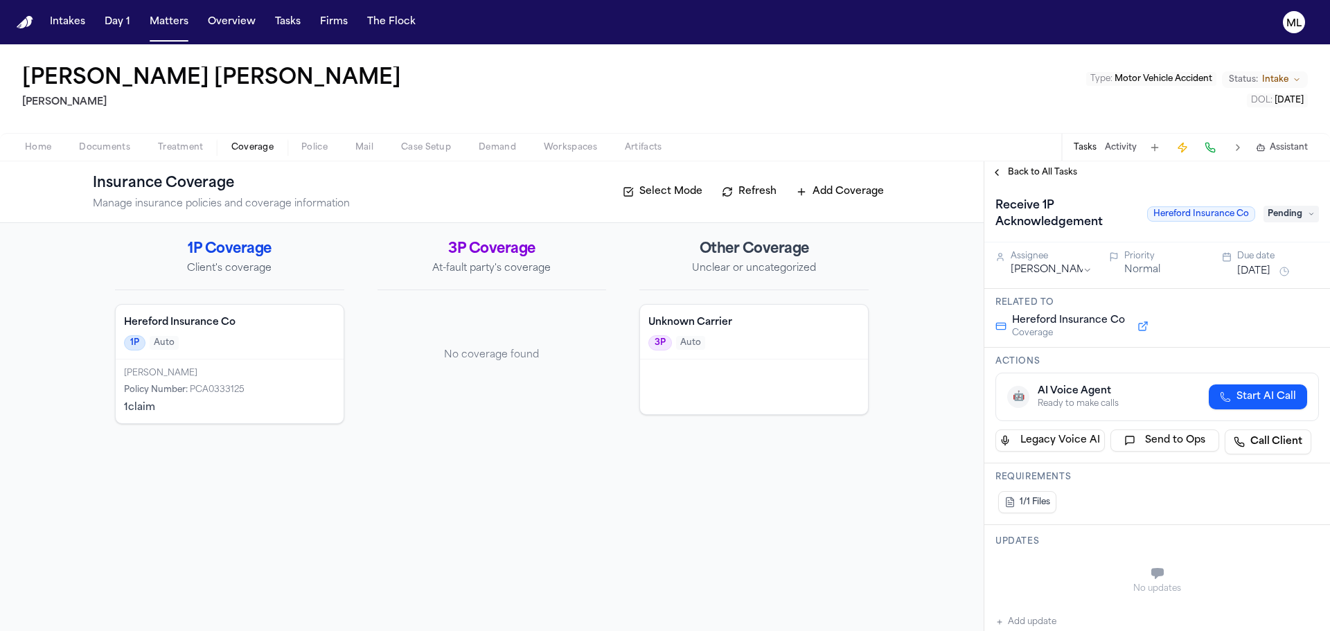
click at [1255, 267] on button "[DATE]" at bounding box center [1253, 272] width 33 height 14
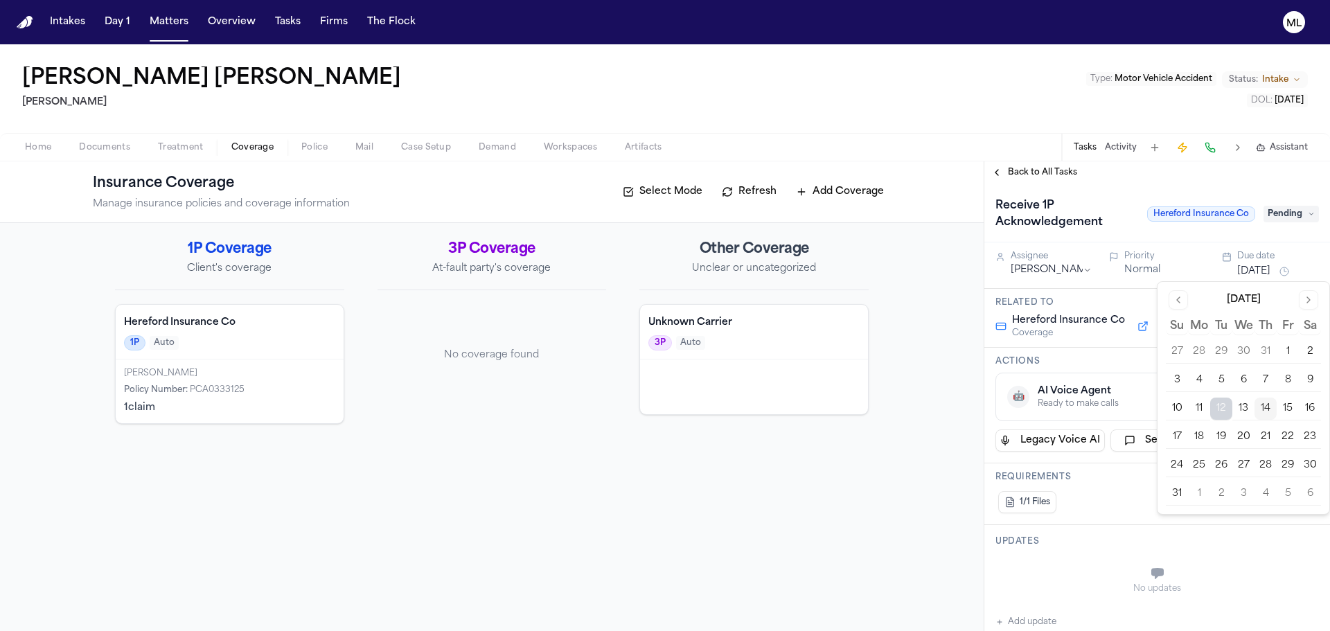
click at [1262, 434] on button "21" at bounding box center [1265, 437] width 22 height 22
click at [1033, 175] on span "Back to All Tasks" at bounding box center [1042, 172] width 69 height 11
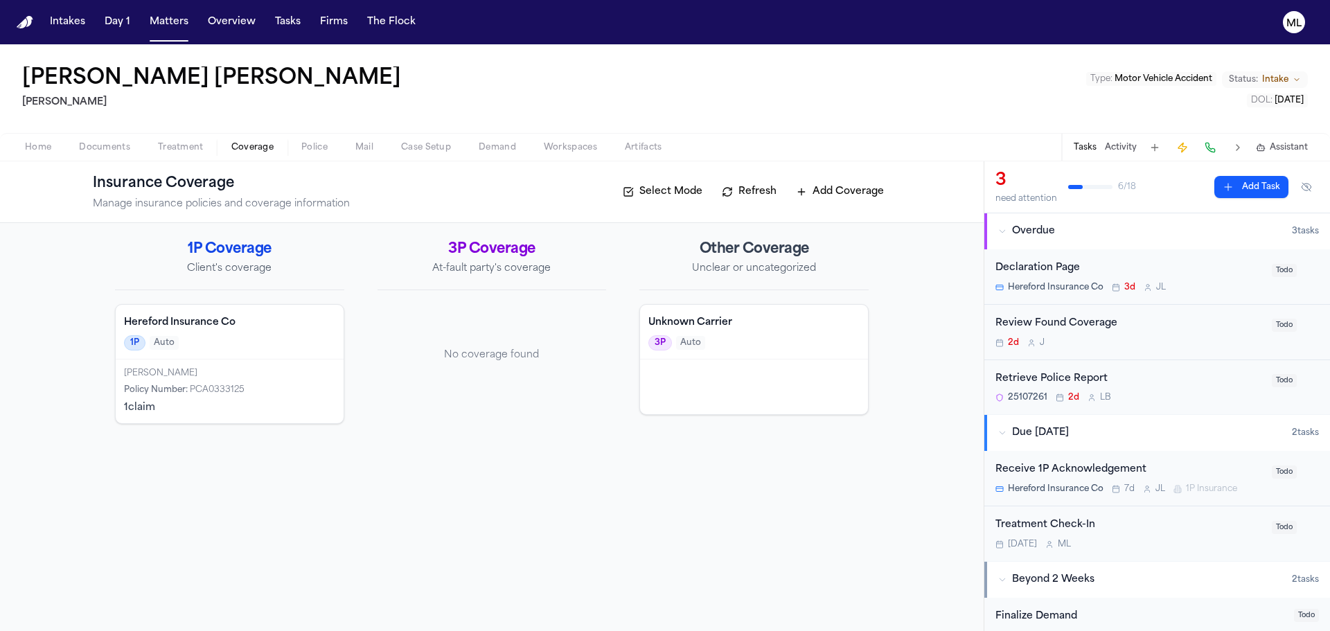
click at [1209, 271] on div "Declaration Page" at bounding box center [1129, 268] width 268 height 16
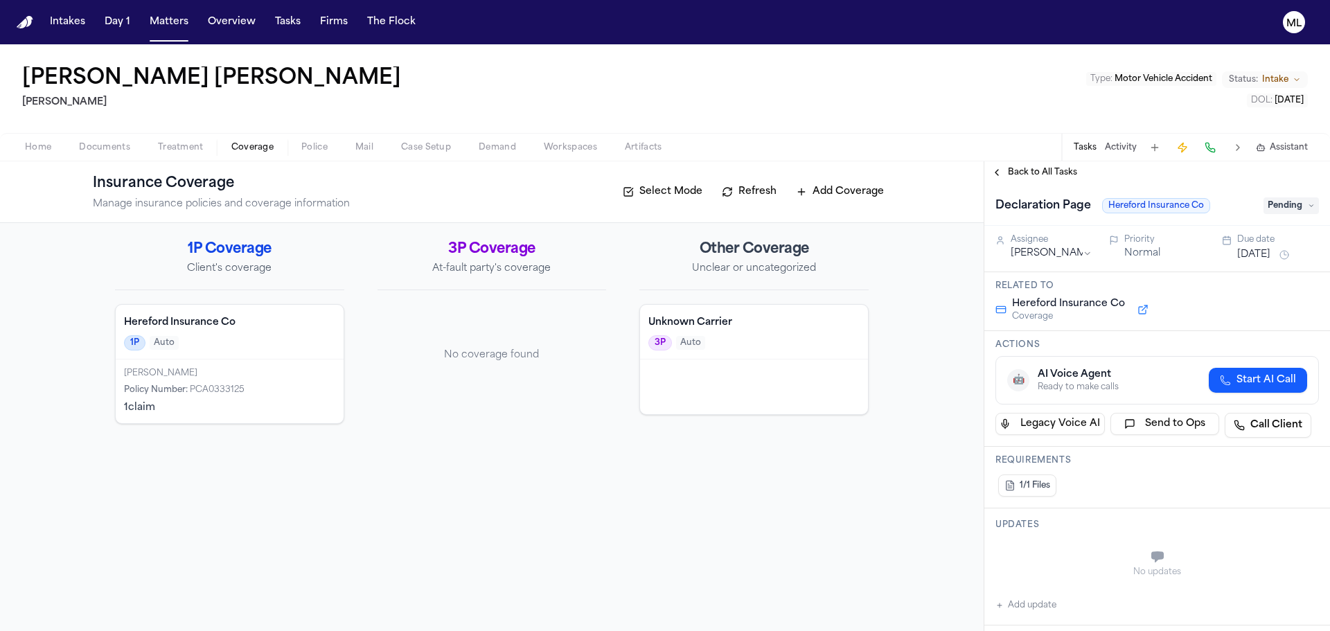
click at [1259, 253] on button "[DATE]" at bounding box center [1253, 255] width 33 height 14
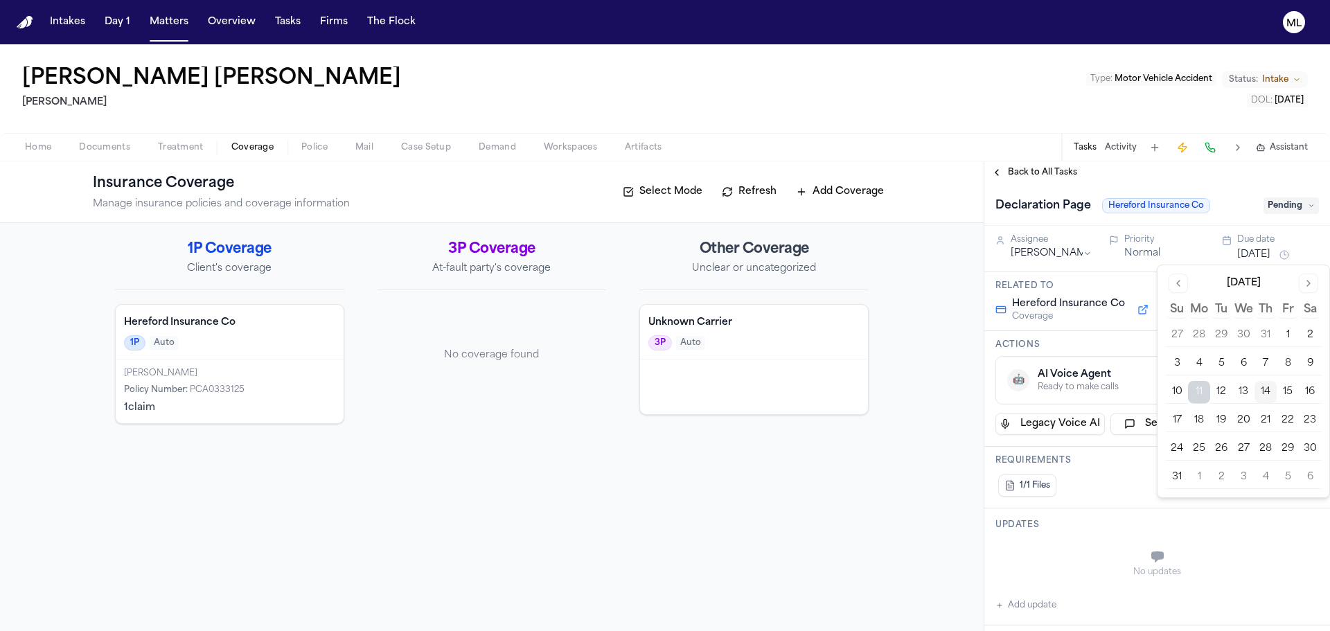
click at [1269, 412] on button "21" at bounding box center [1265, 420] width 22 height 22
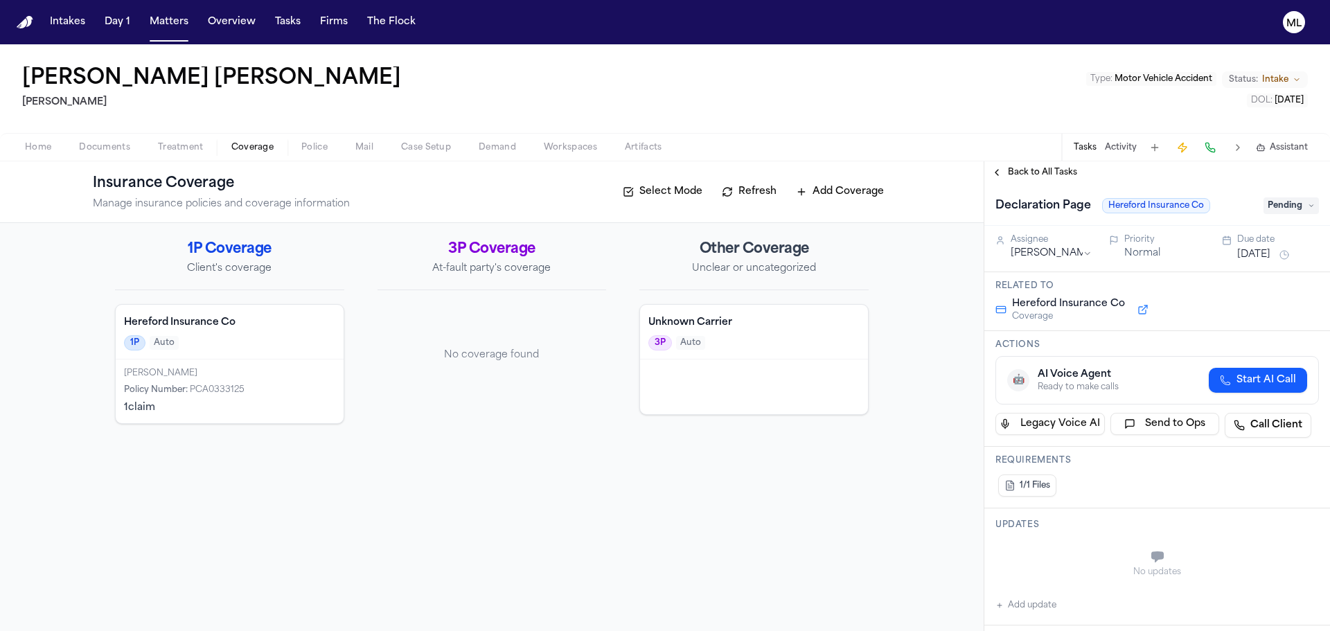
click at [1012, 172] on span "Back to All Tasks" at bounding box center [1042, 172] width 69 height 11
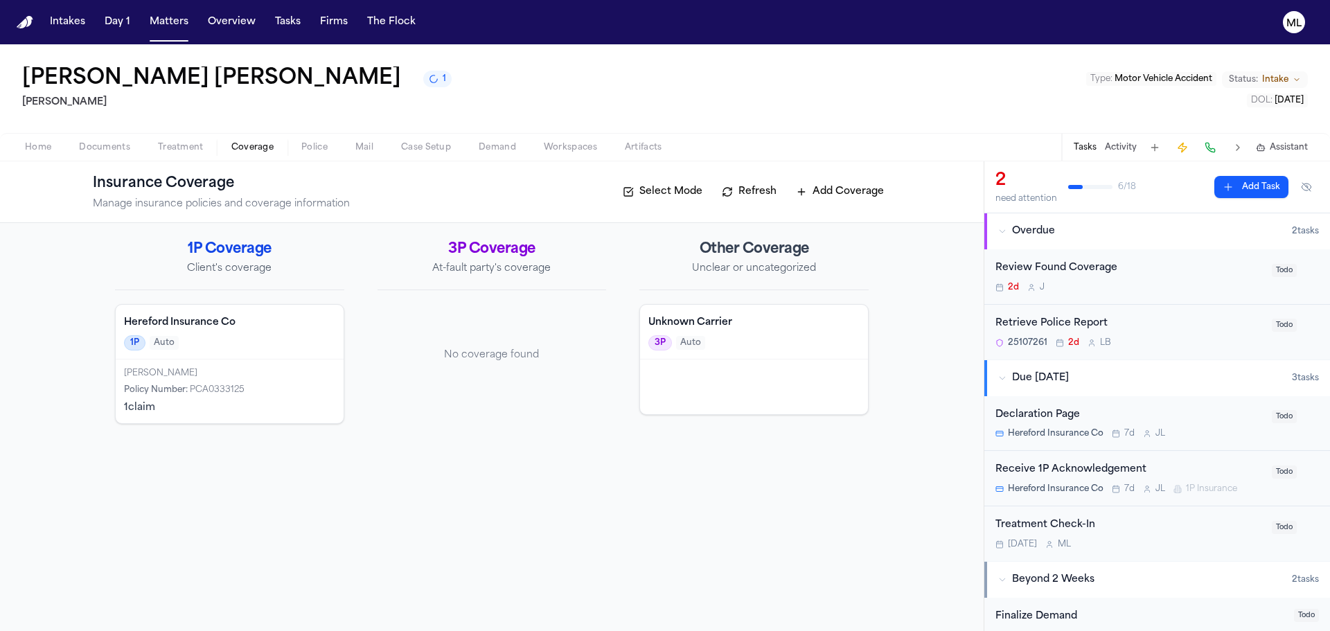
click at [1188, 286] on div "2d J" at bounding box center [1129, 287] width 268 height 11
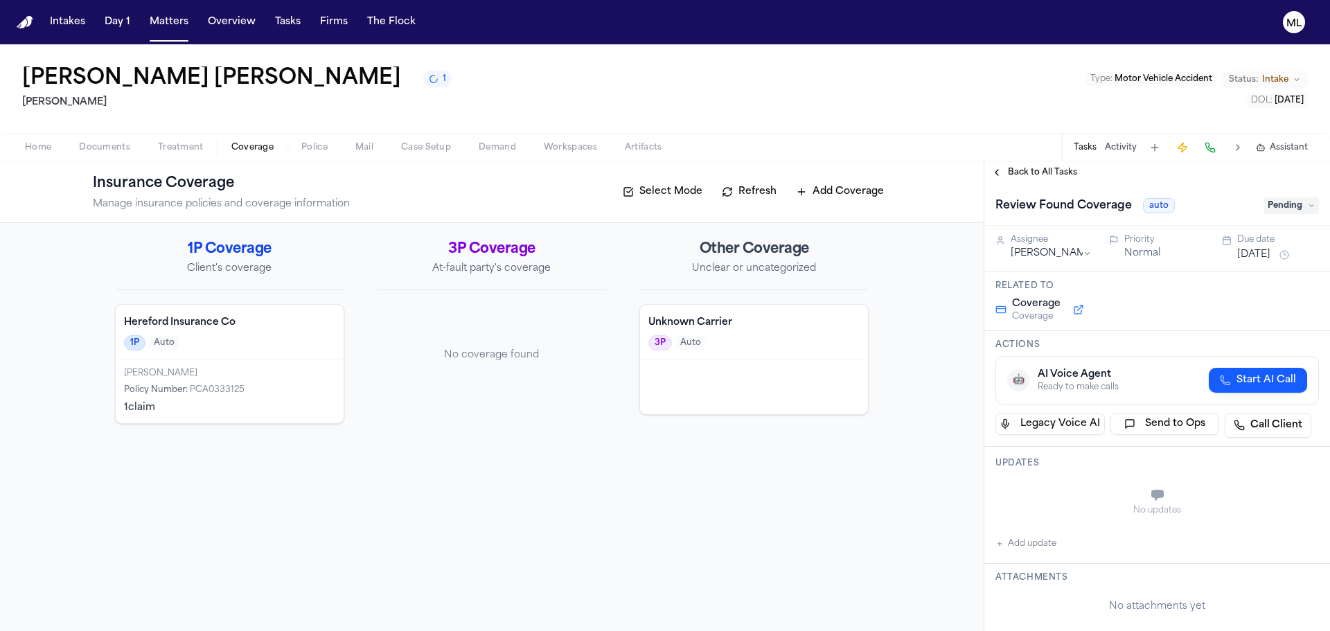
click at [1286, 211] on span "Pending" at bounding box center [1290, 205] width 55 height 17
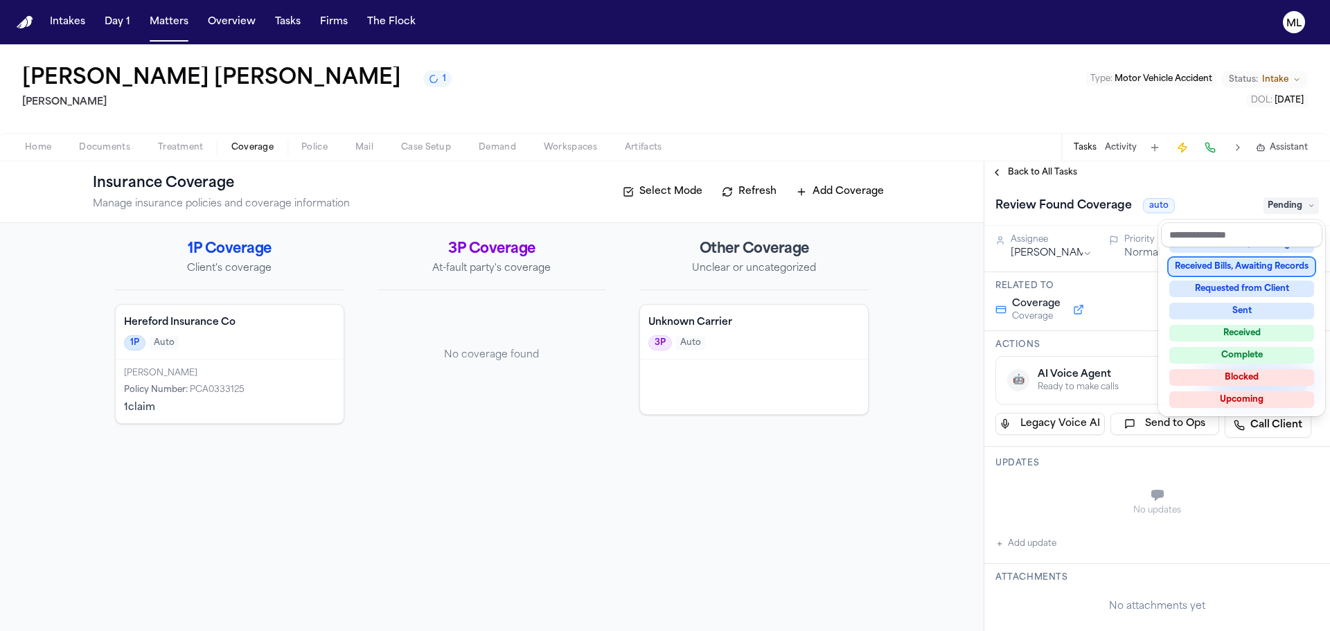
click at [1248, 350] on div "Complete" at bounding box center [1241, 355] width 145 height 17
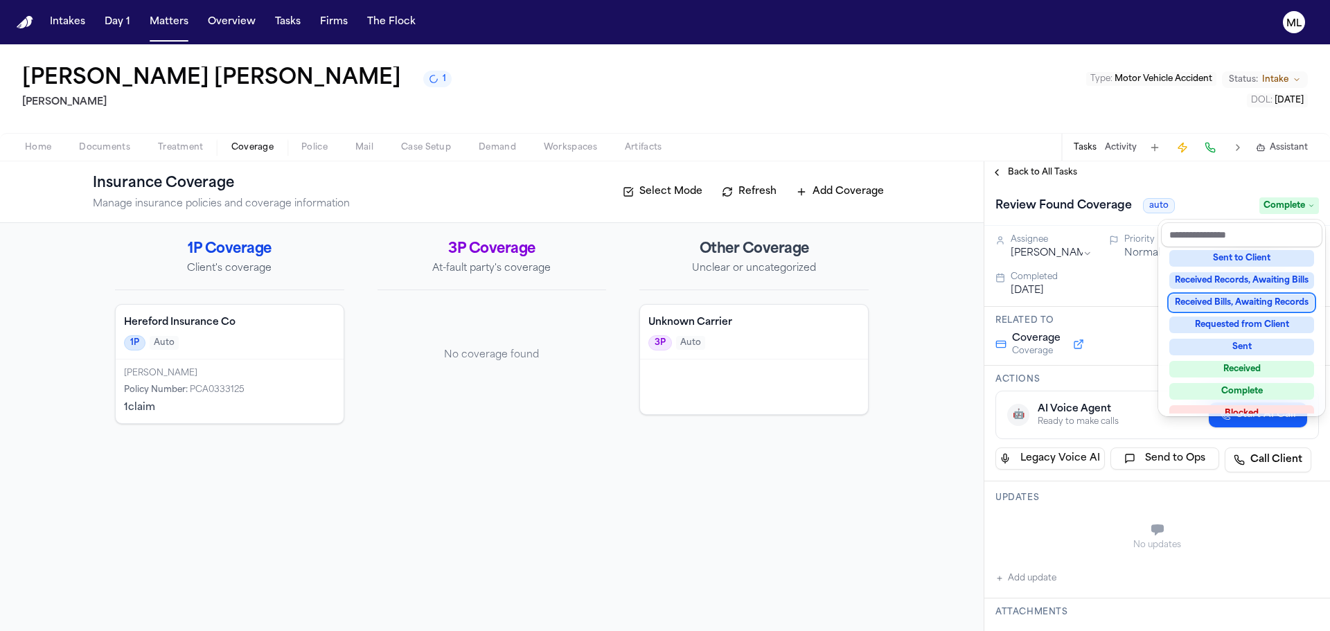
click at [1032, 167] on div "Back to All Tasks Review Found Coverage auto Complete Assignee [PERSON_NAME] No…" at bounding box center [1157, 396] width 346 height 470
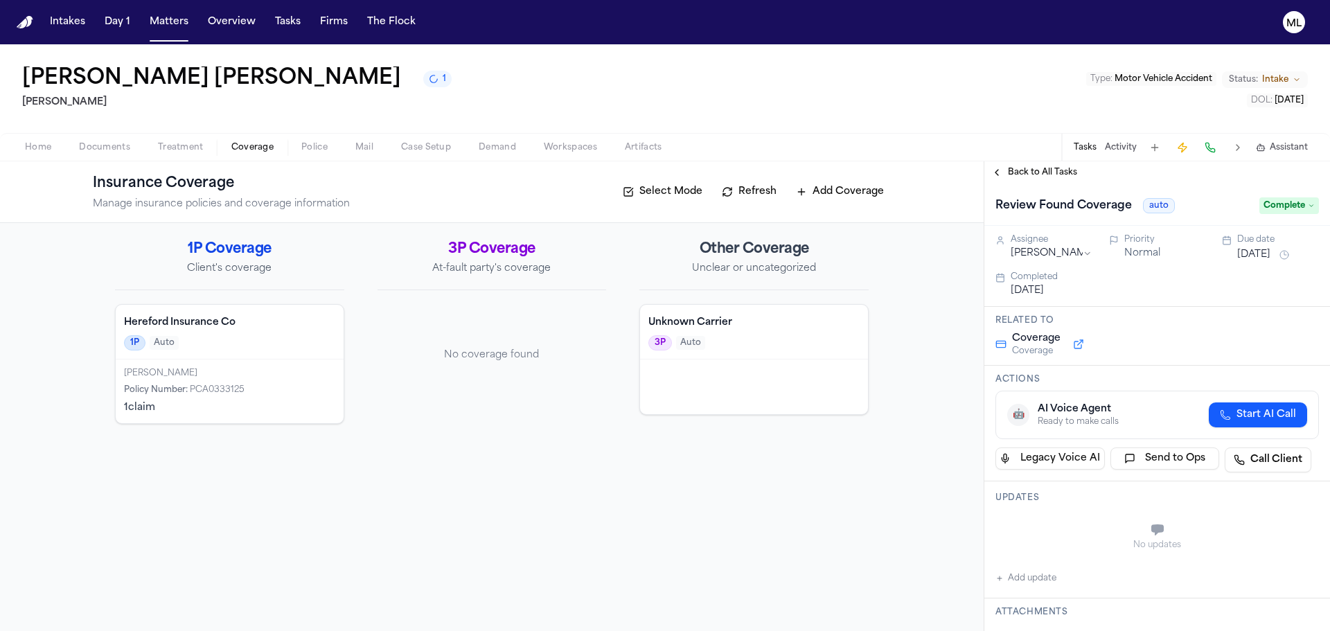
click at [1032, 167] on span "Back to All Tasks" at bounding box center [1042, 172] width 69 height 11
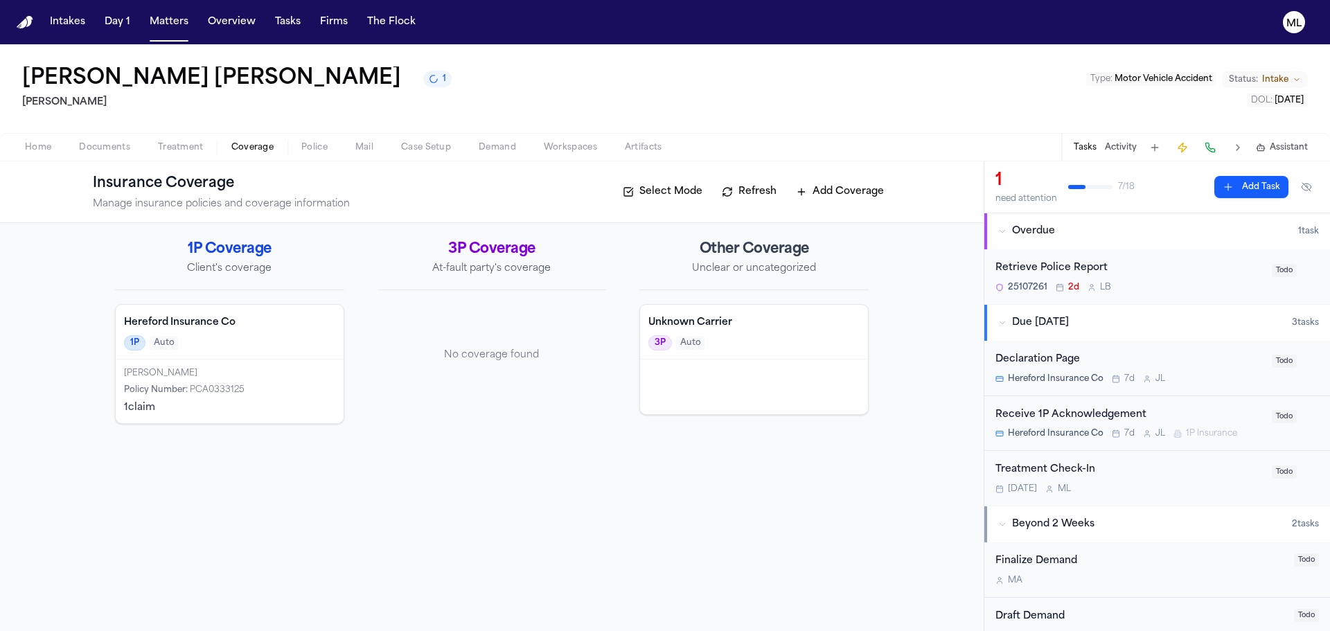
click at [1168, 476] on div "Treatment Check-In" at bounding box center [1129, 470] width 268 height 16
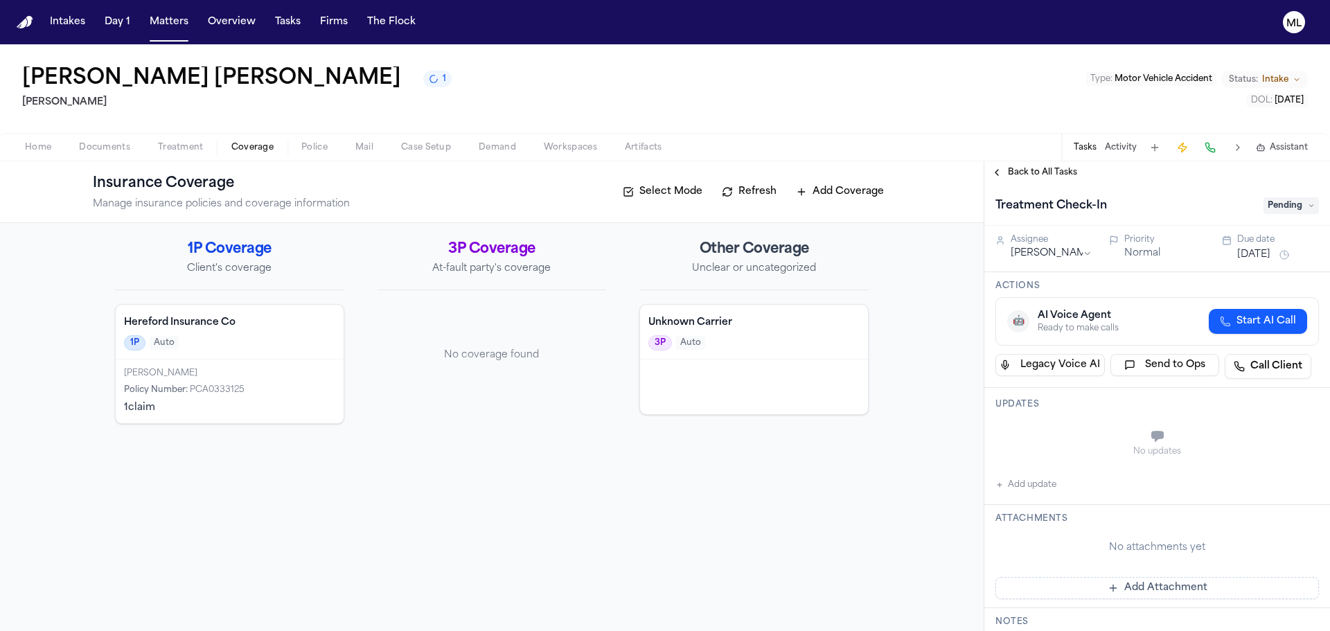
click at [1245, 258] on button "[DATE]" at bounding box center [1253, 255] width 33 height 14
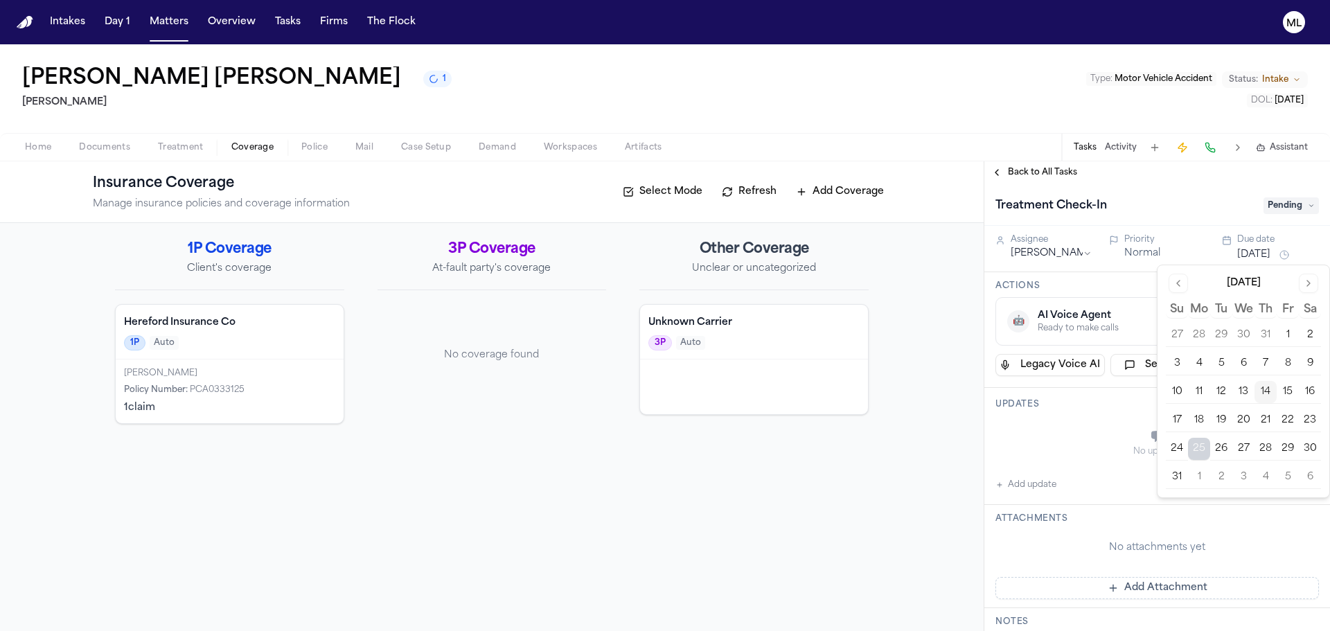
click at [1261, 393] on button "14" at bounding box center [1265, 392] width 22 height 22
click at [1052, 174] on span "Back to All Tasks" at bounding box center [1042, 172] width 69 height 11
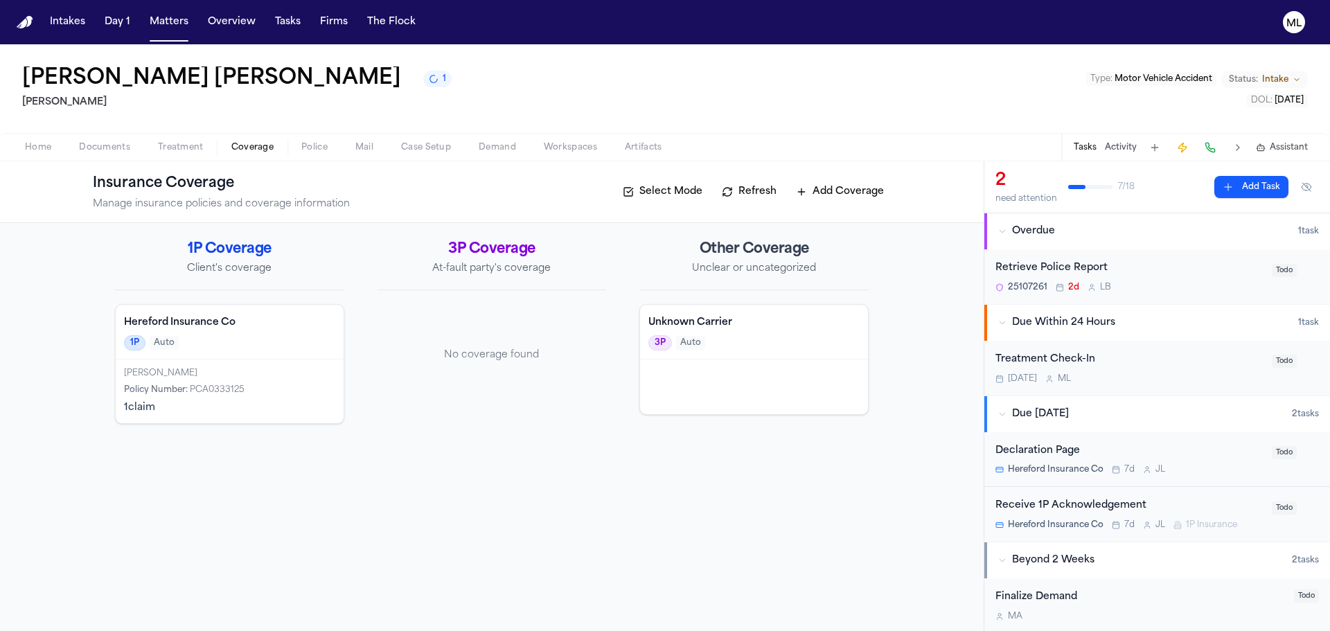
click at [1238, 186] on button "Add Task" at bounding box center [1251, 187] width 74 height 22
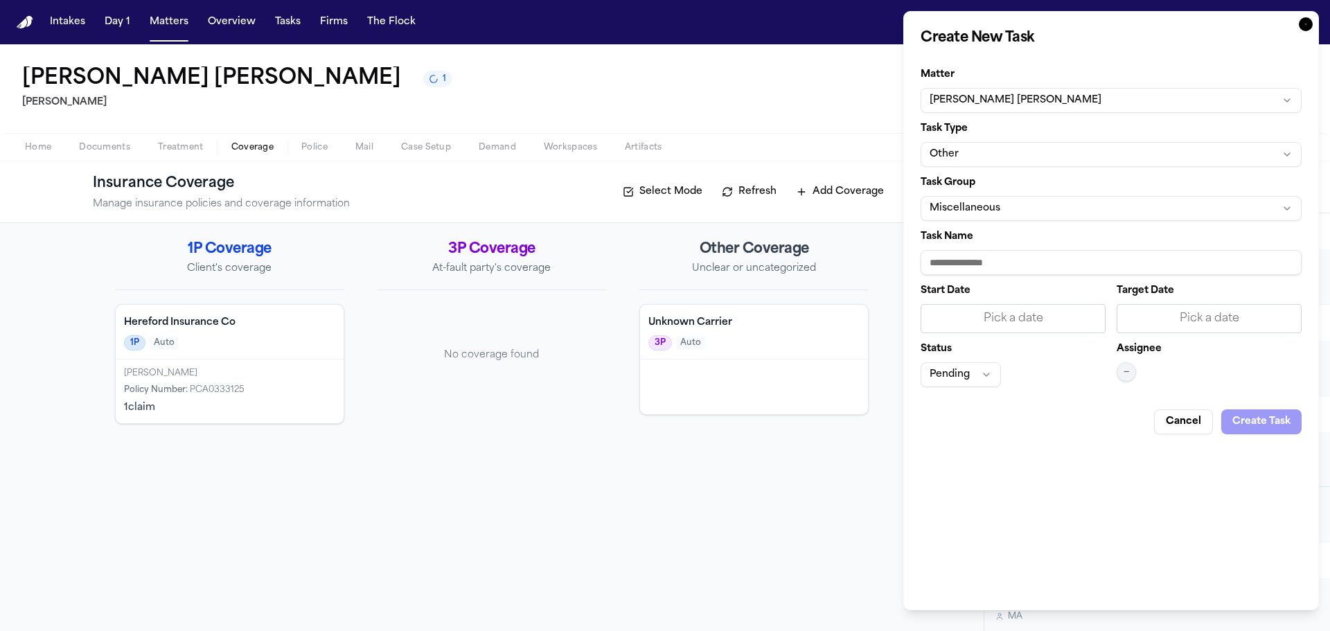
click at [1008, 262] on input "Task Name" at bounding box center [1110, 262] width 381 height 25
type input "**********"
click at [1181, 305] on div "Pick a date" at bounding box center [1208, 318] width 185 height 29
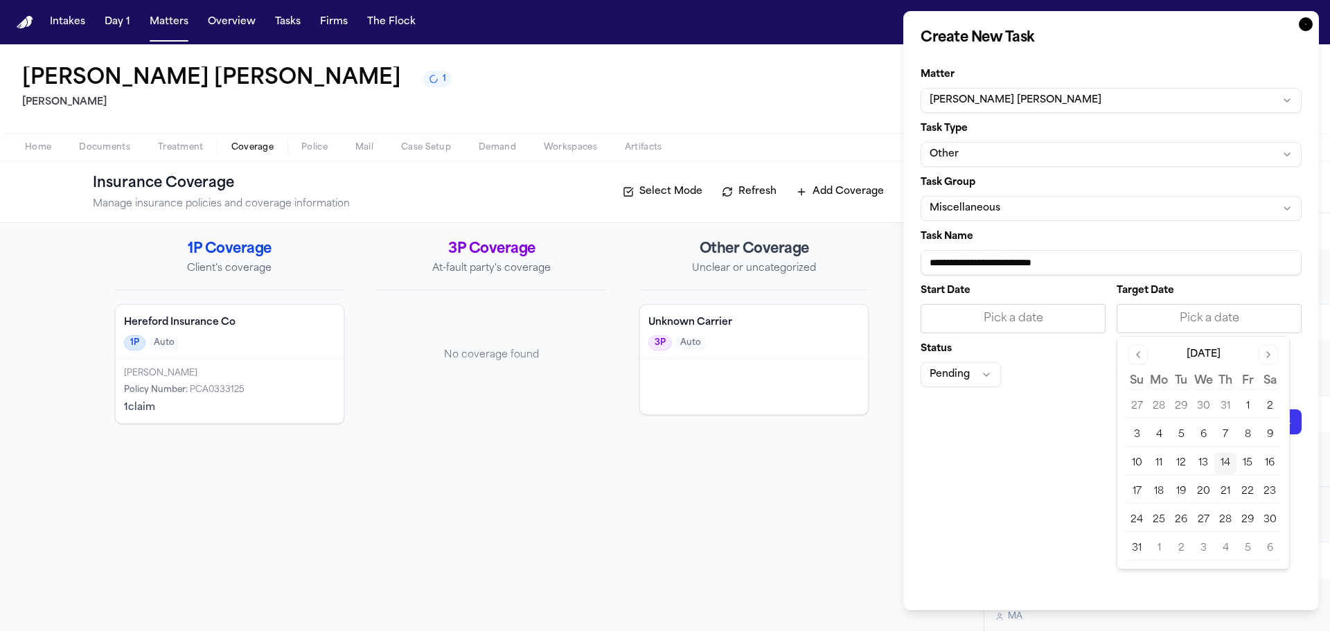
click at [1222, 468] on button "14" at bounding box center [1225, 463] width 22 height 22
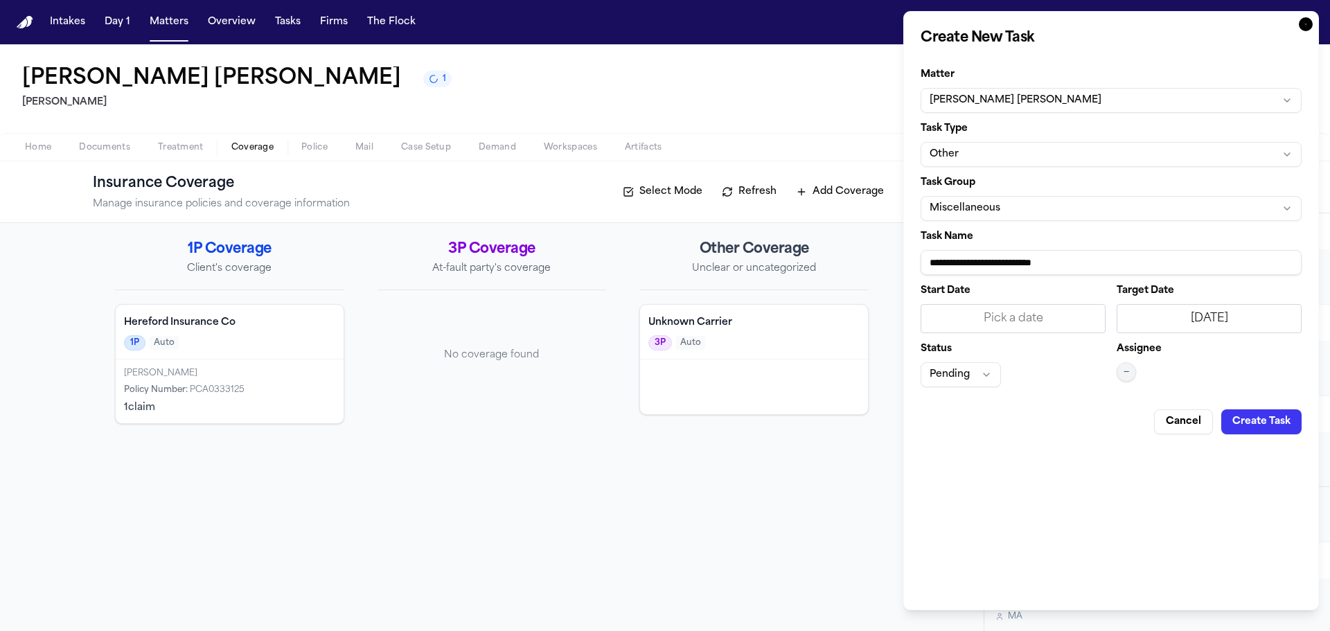
click at [1125, 373] on span "—" at bounding box center [1126, 371] width 6 height 11
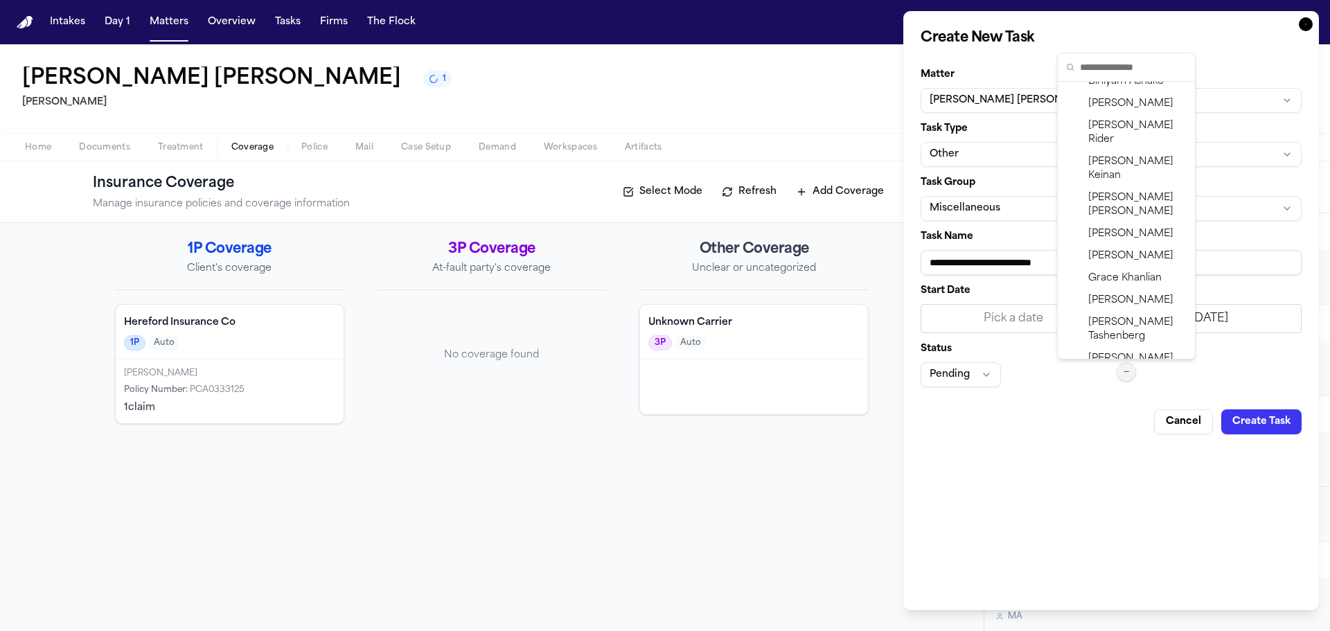
scroll to position [415, 0]
click at [1116, 345] on div "[PERSON_NAME]" at bounding box center [1126, 363] width 132 height 36
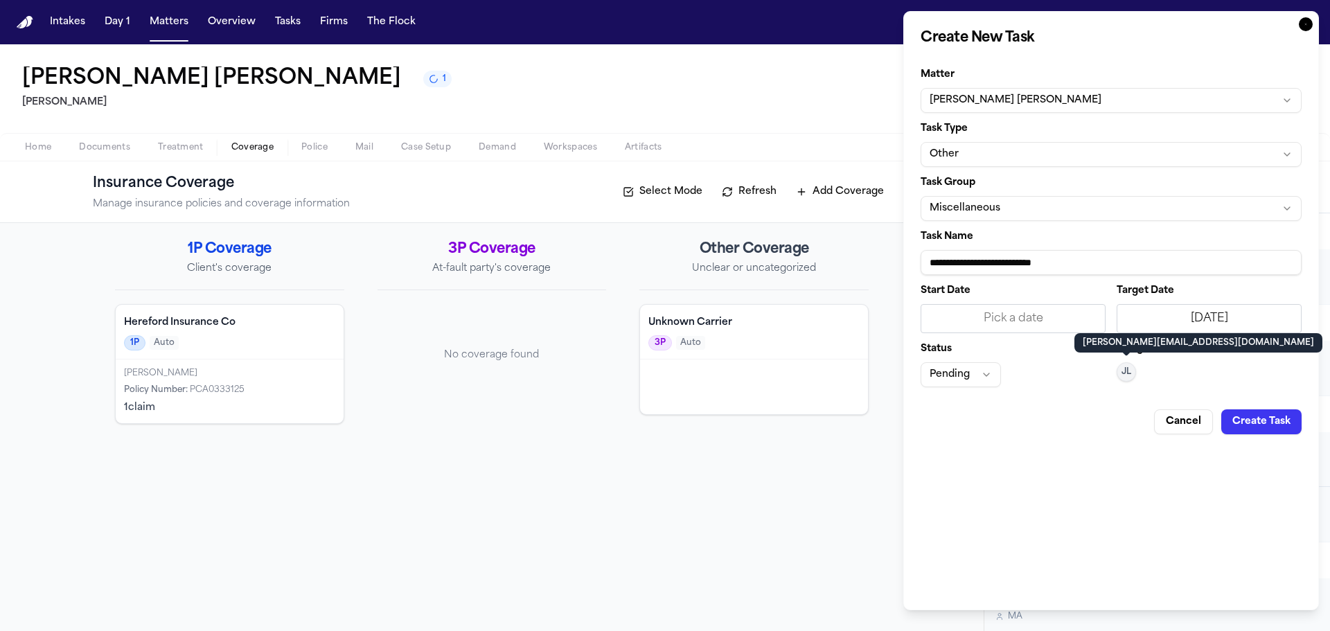
click at [969, 381] on button "Pending" at bounding box center [960, 374] width 80 height 25
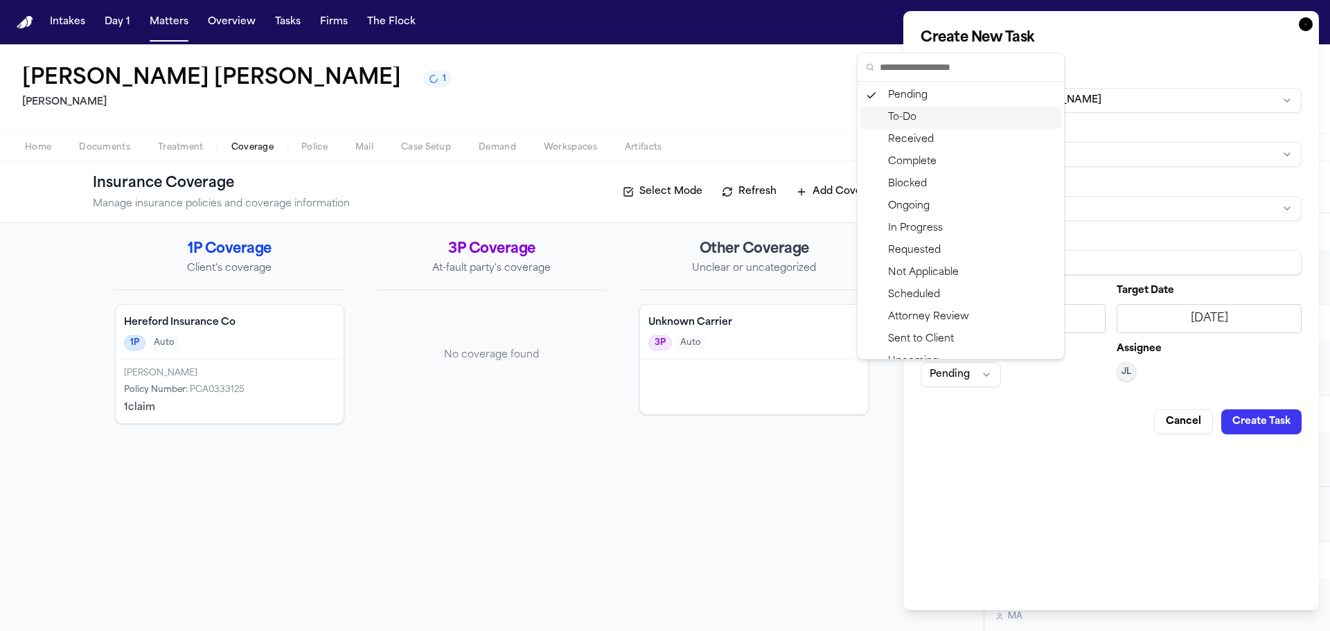
click at [939, 112] on div "To-Do" at bounding box center [960, 118] width 201 height 22
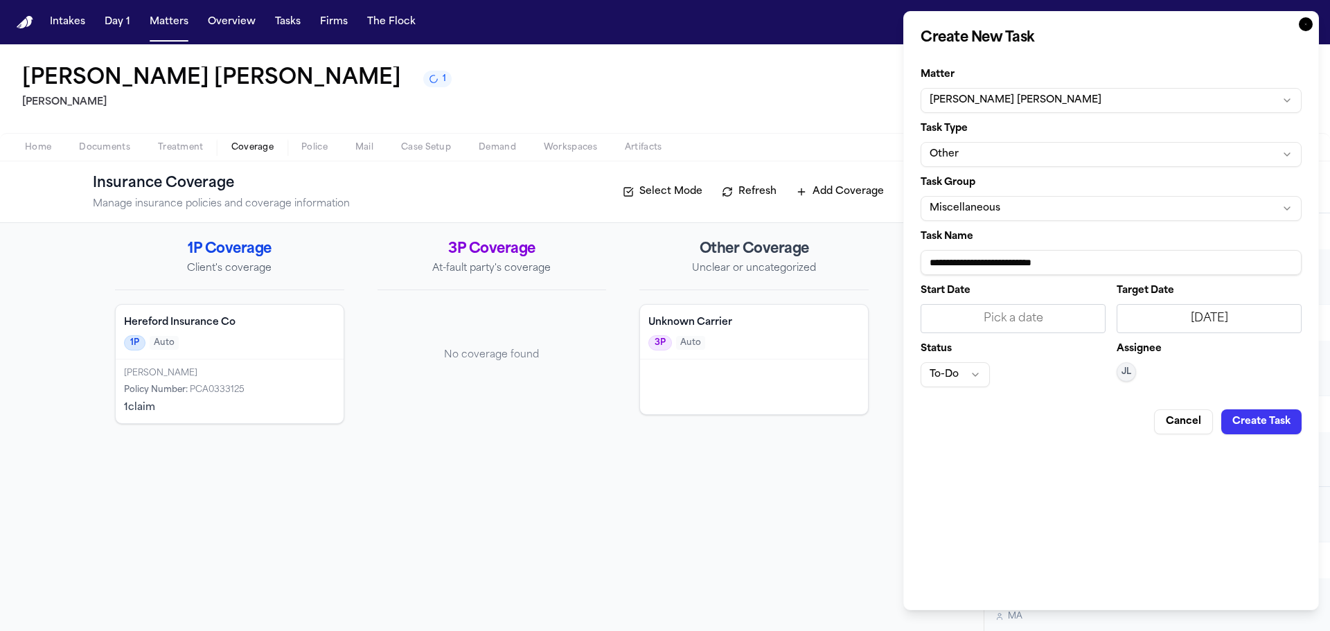
click at [1246, 416] on button "Create Task" at bounding box center [1261, 421] width 80 height 25
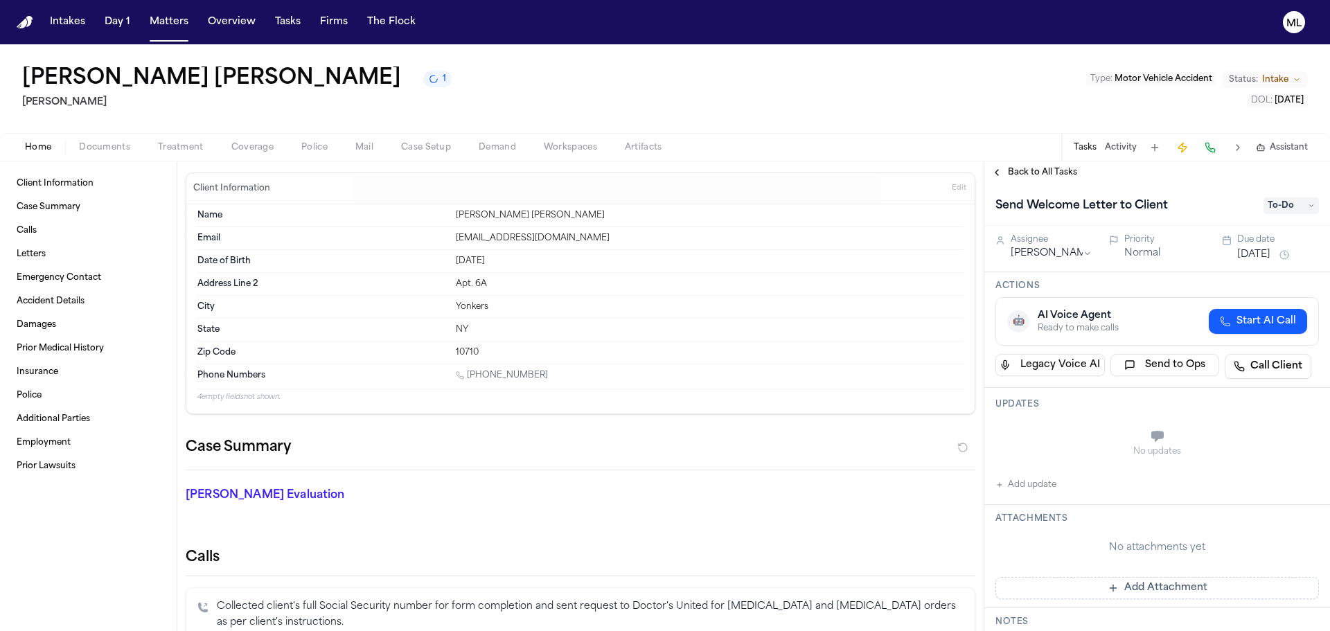
click at [1170, 256] on div "Normal" at bounding box center [1165, 254] width 82 height 14
click at [1158, 253] on div "Normal" at bounding box center [1165, 254] width 82 height 14
click at [1146, 245] on div "Priority Normal" at bounding box center [1165, 247] width 82 height 26
click at [1145, 247] on button "Normal" at bounding box center [1142, 254] width 36 height 14
click at [1027, 170] on span "Back to All Tasks" at bounding box center [1042, 172] width 69 height 11
